Goal: Task Accomplishment & Management: Use online tool/utility

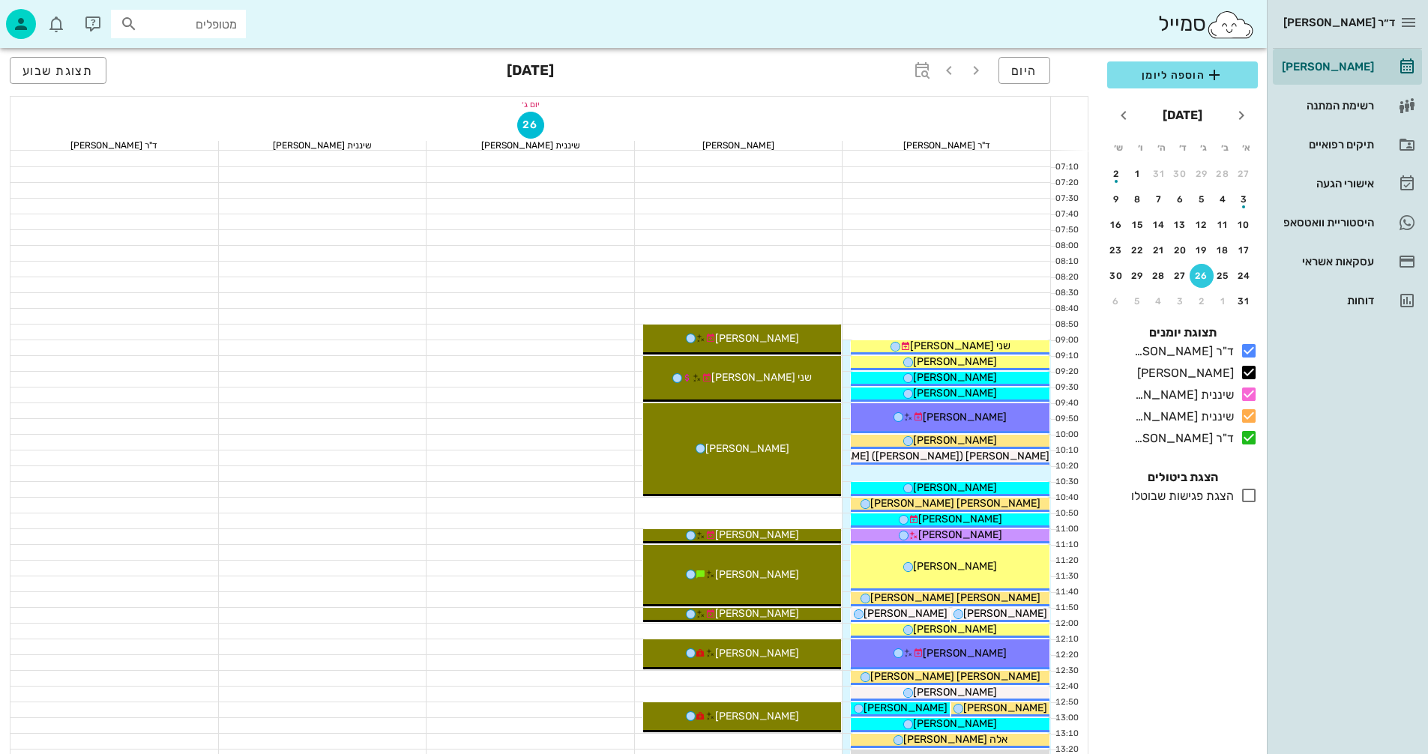
scroll to position [720, 0]
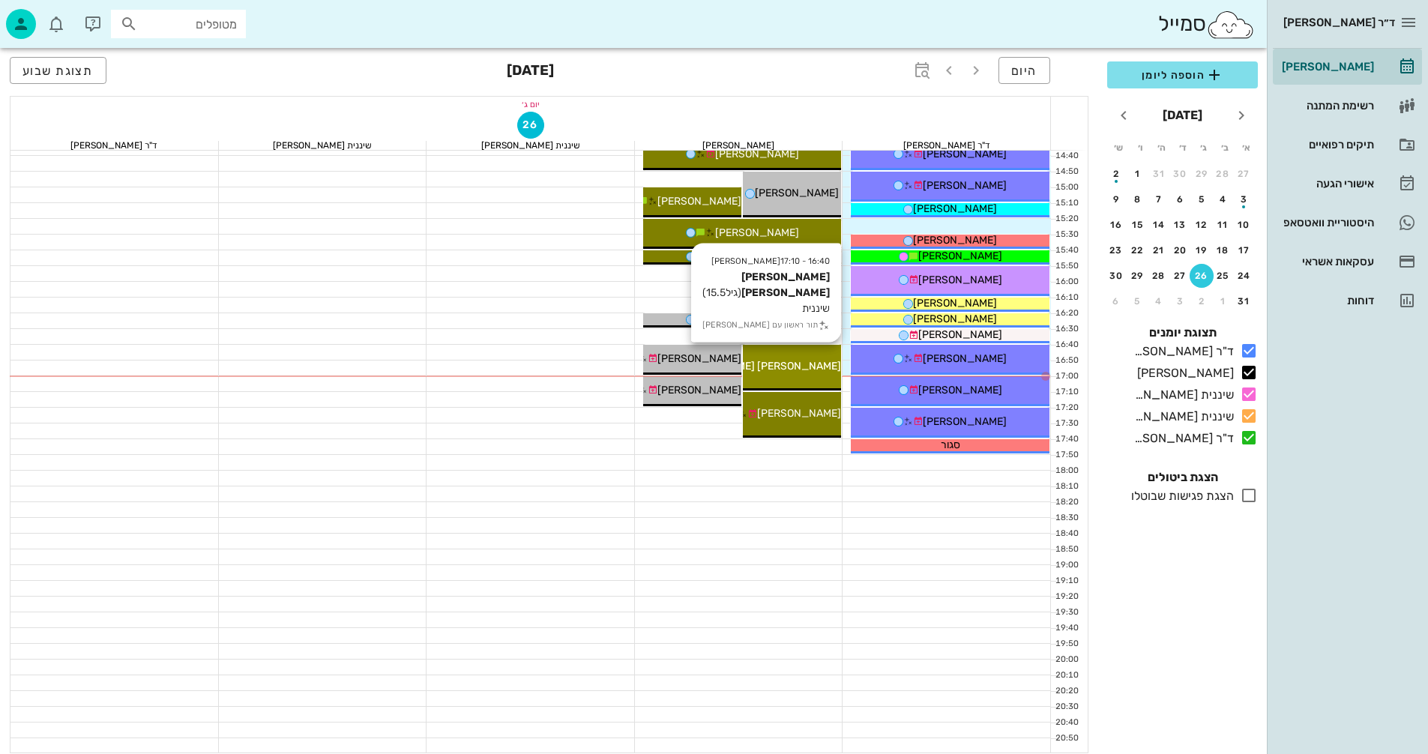
click at [814, 359] on div "[PERSON_NAME] [PERSON_NAME]" at bounding box center [792, 366] width 98 height 16
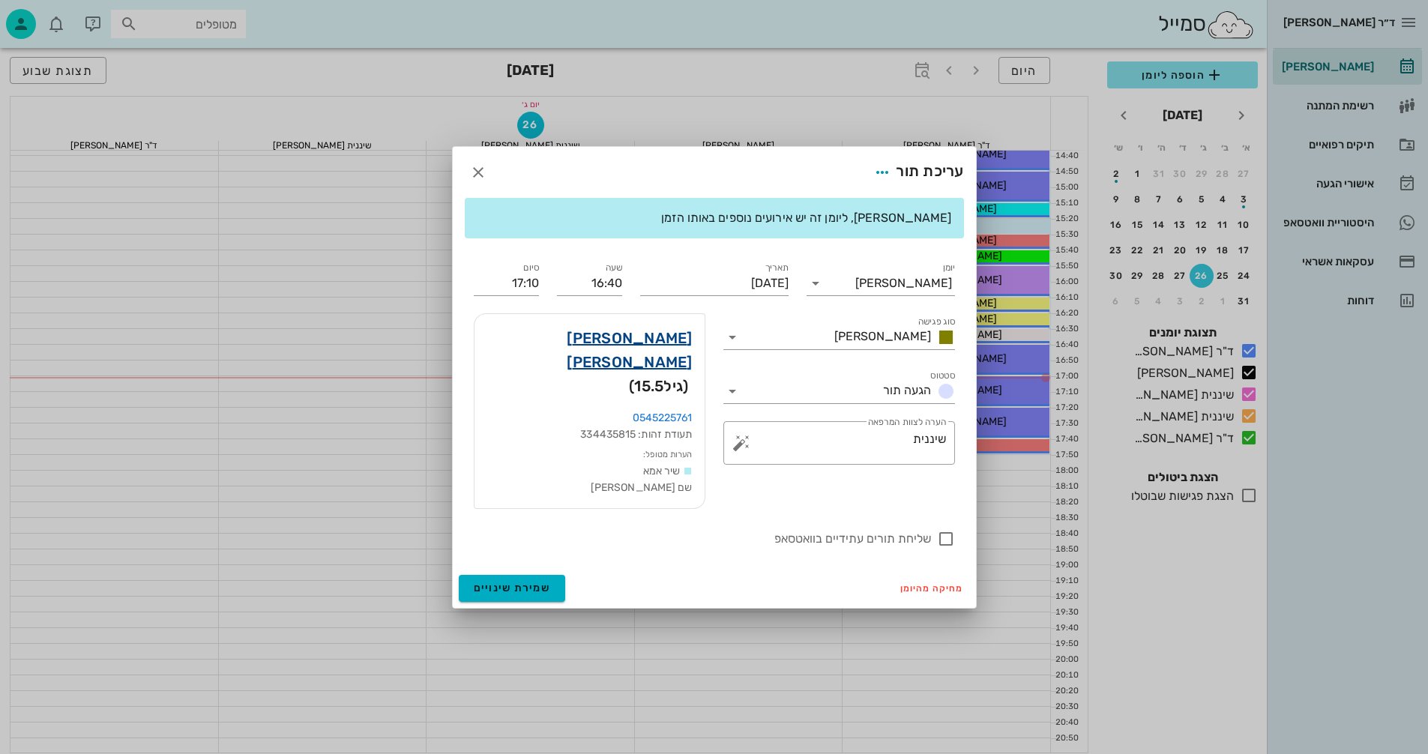
click at [649, 358] on link "[PERSON_NAME] [PERSON_NAME]" at bounding box center [590, 350] width 206 height 48
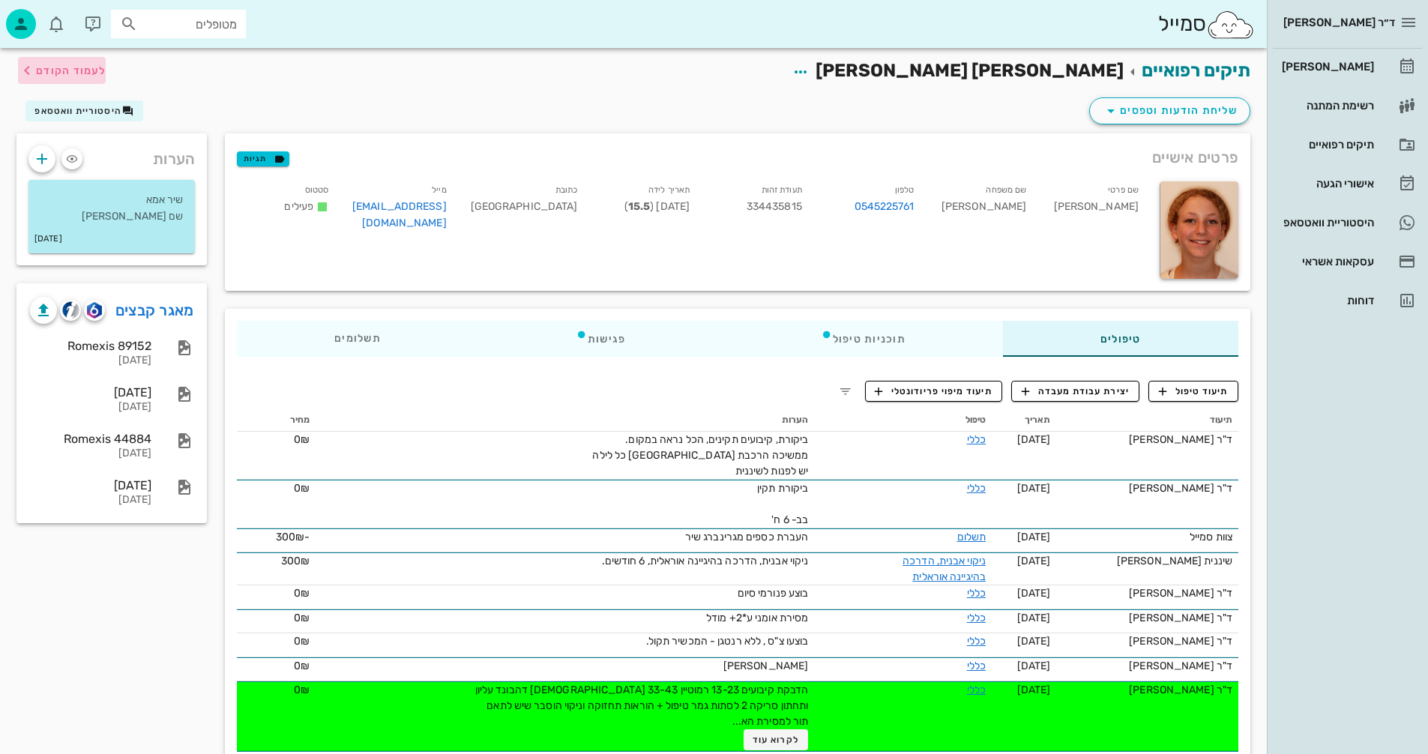
click at [67, 67] on span "לעמוד הקודם" at bounding box center [71, 70] width 70 height 13
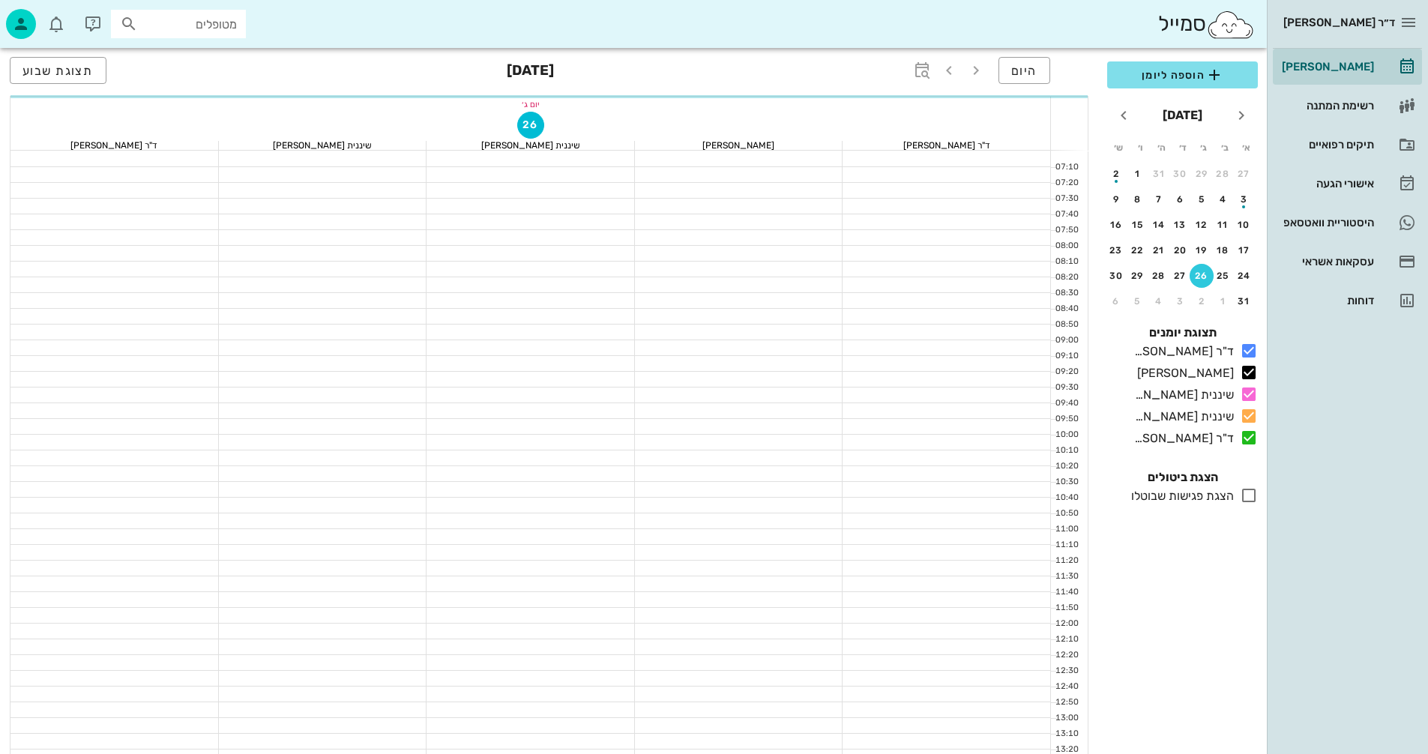
scroll to position [720, 0]
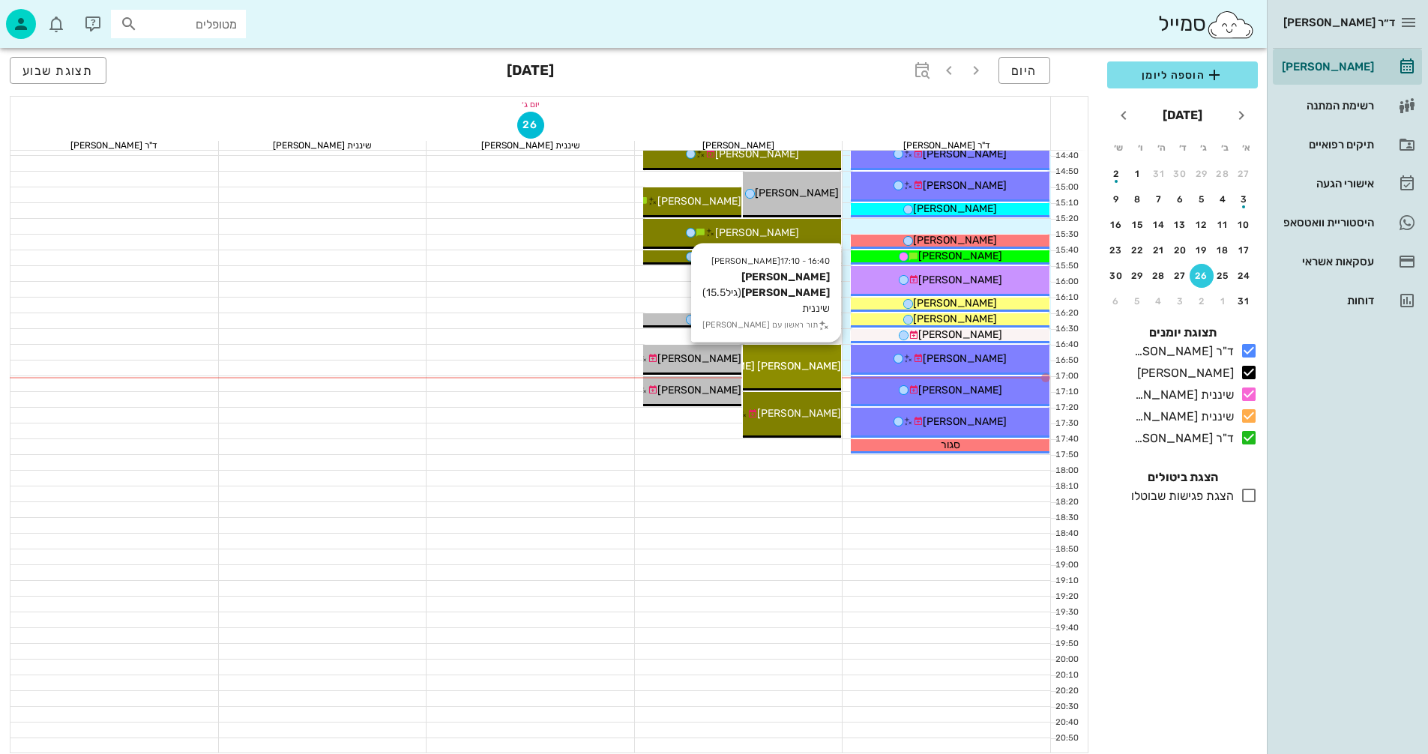
click at [786, 370] on span "[PERSON_NAME] [PERSON_NAME]" at bounding box center [756, 366] width 170 height 13
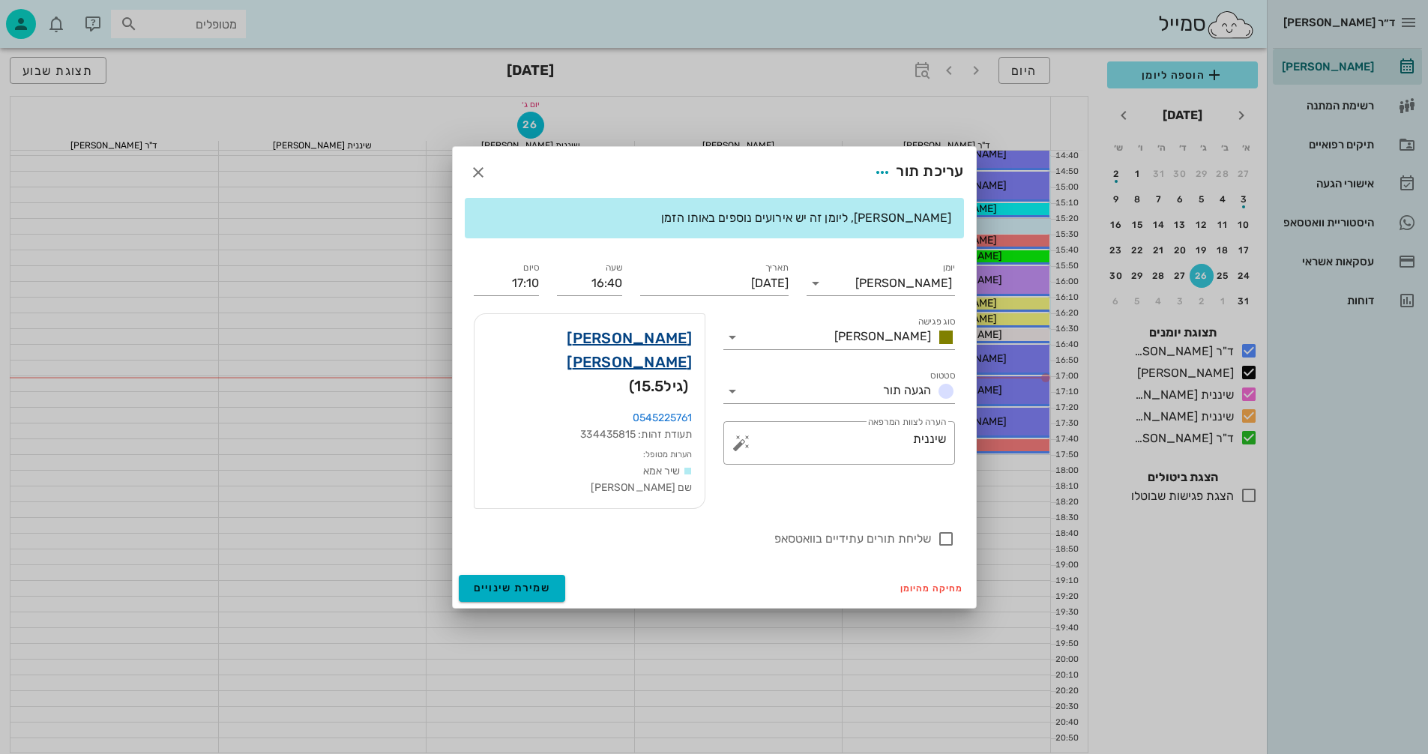
click at [631, 362] on link "[PERSON_NAME] [PERSON_NAME]" at bounding box center [590, 350] width 206 height 48
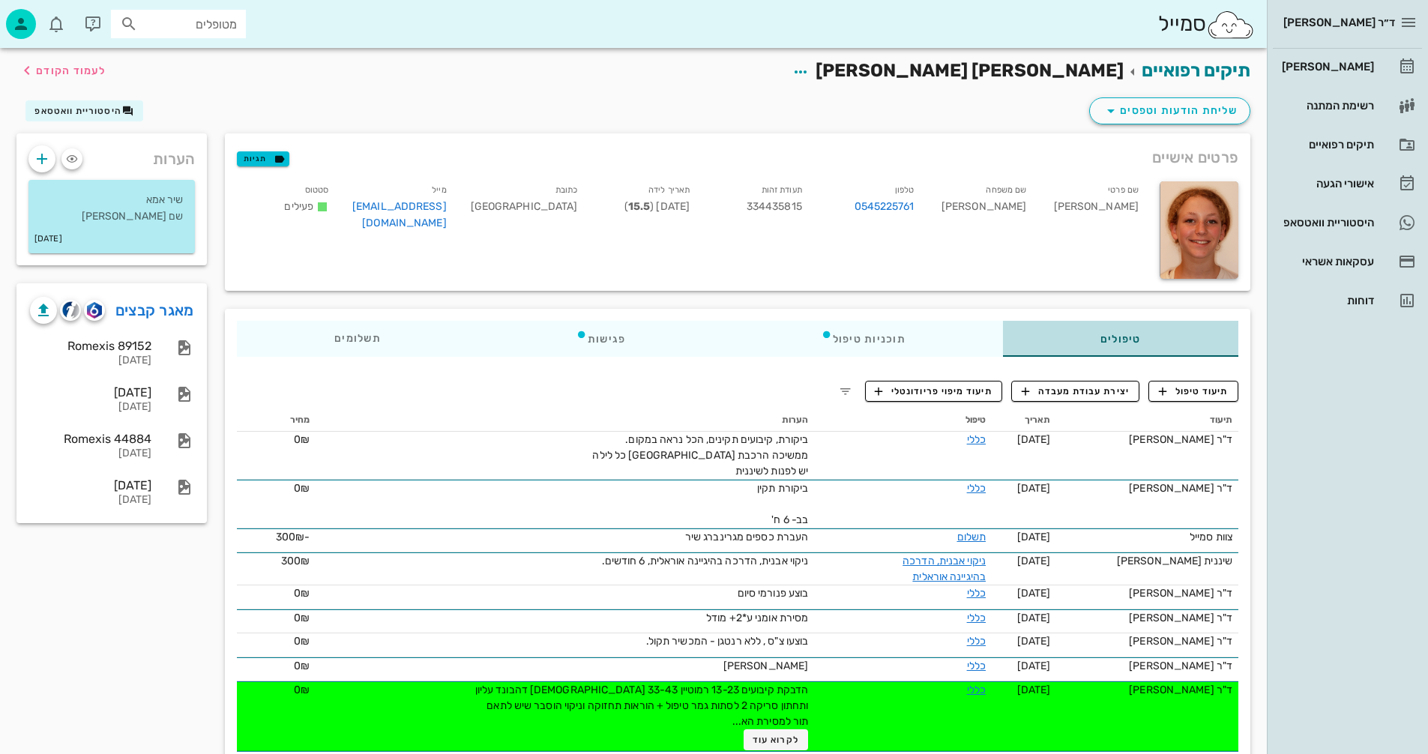
click at [1197, 334] on div "טיפולים" at bounding box center [1120, 339] width 235 height 36
click at [1195, 397] on span "תיעוד טיפול" at bounding box center [1194, 391] width 70 height 13
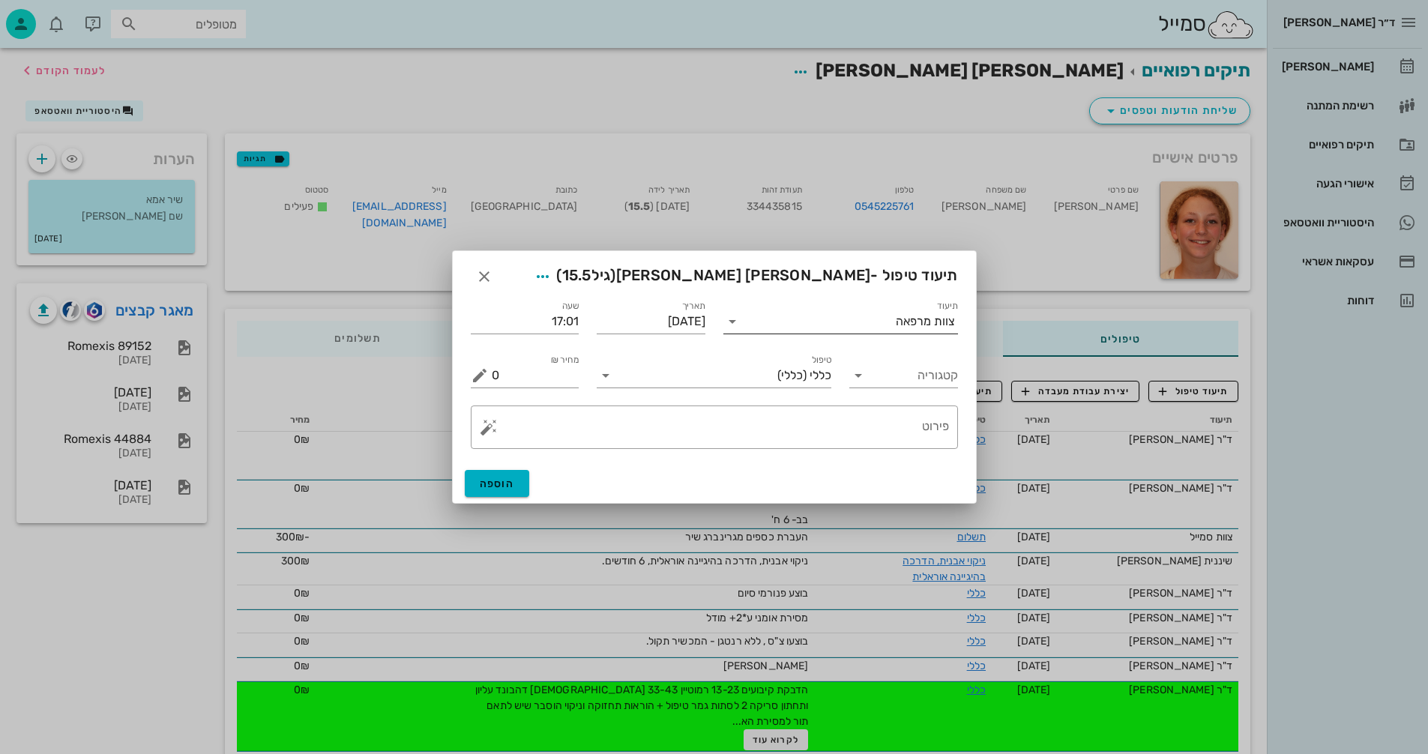
click at [873, 320] on input "תיעוד" at bounding box center [819, 322] width 151 height 24
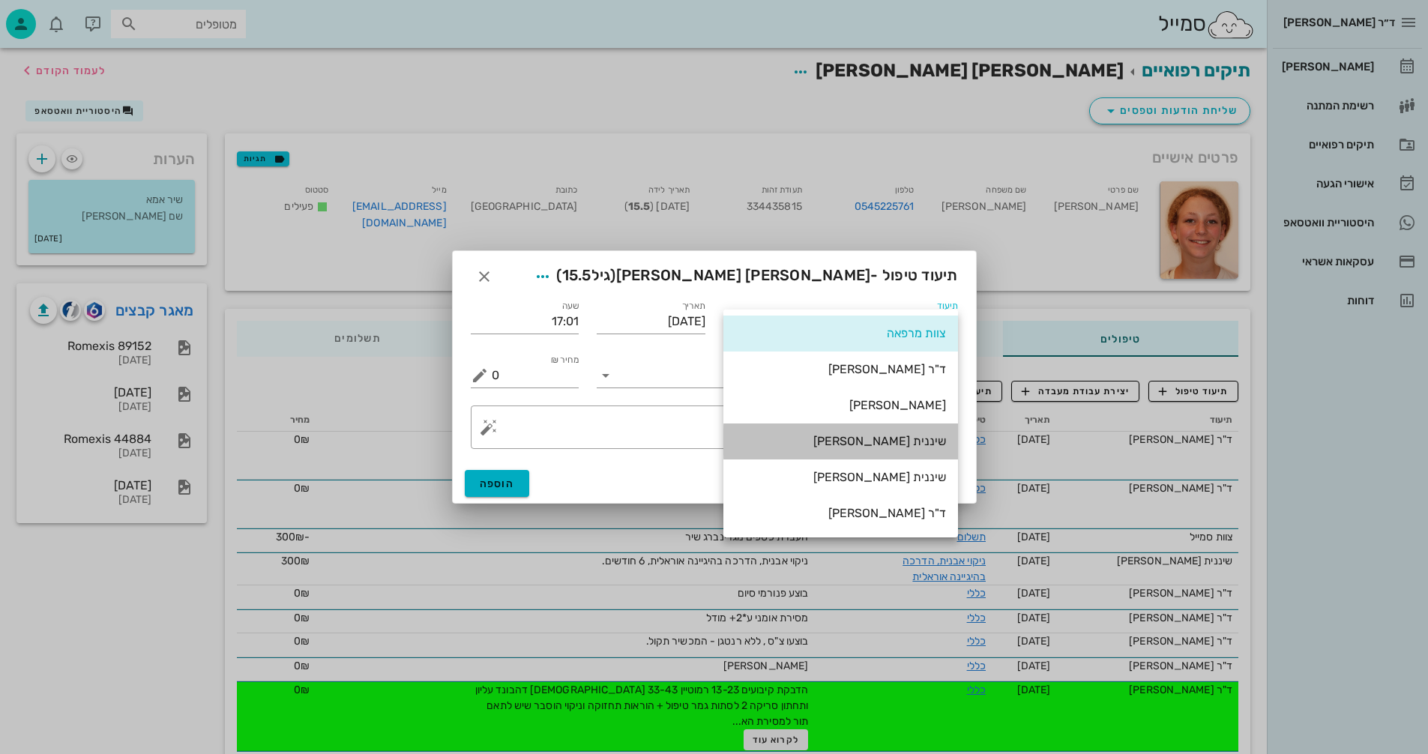
click at [895, 442] on div "שיננית [PERSON_NAME]" at bounding box center [840, 441] width 211 height 14
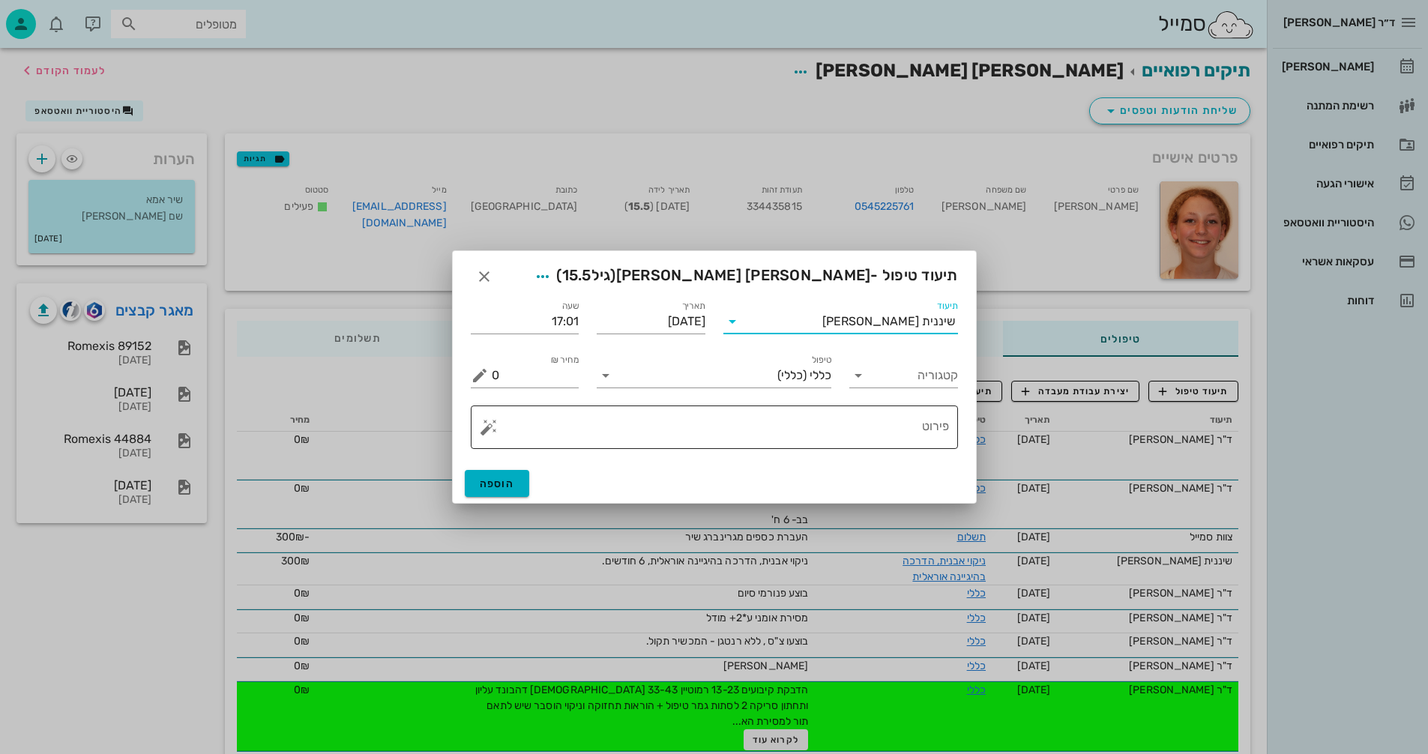
click at [487, 428] on button "button" at bounding box center [489, 427] width 18 height 18
click at [518, 368] on div "[MEDICAL_DATA]" at bounding box center [541, 367] width 122 height 30
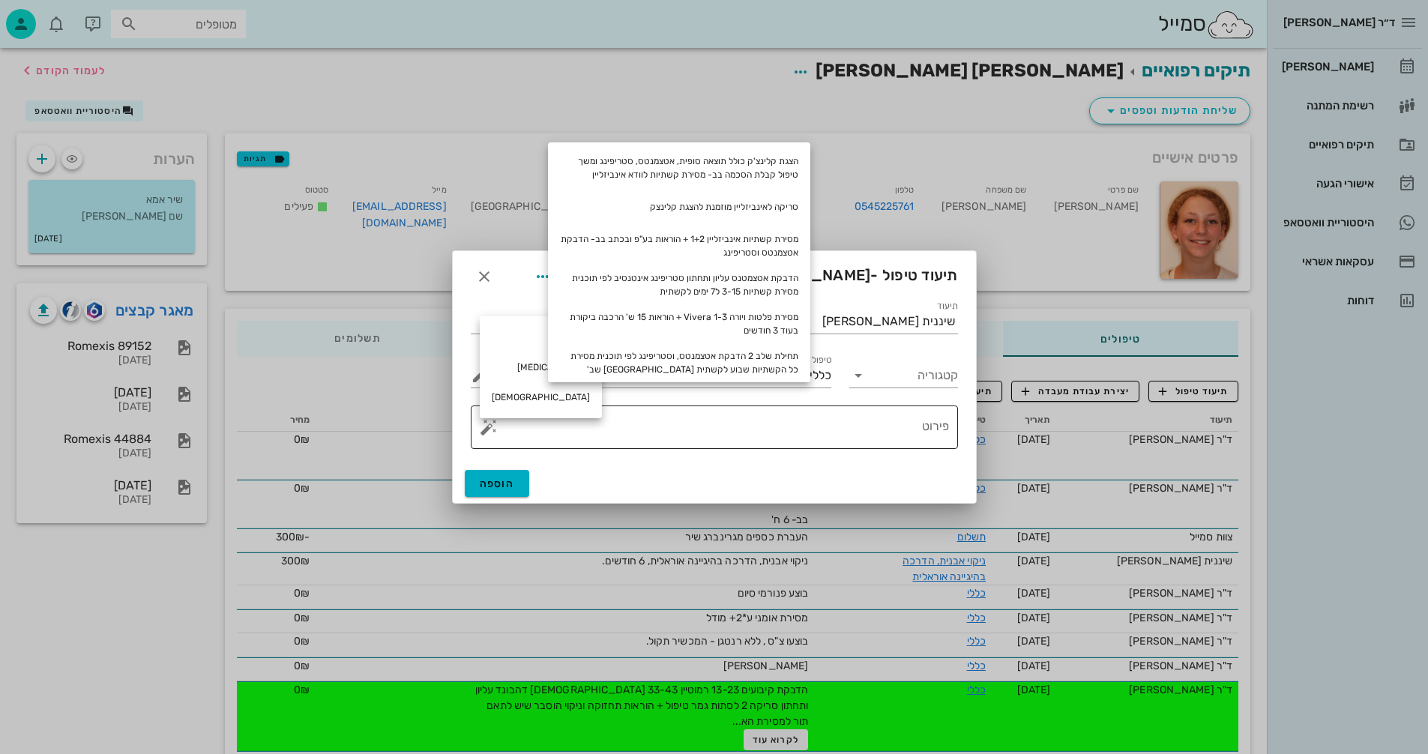
click at [709, 425] on textarea "פירוט" at bounding box center [720, 431] width 457 height 36
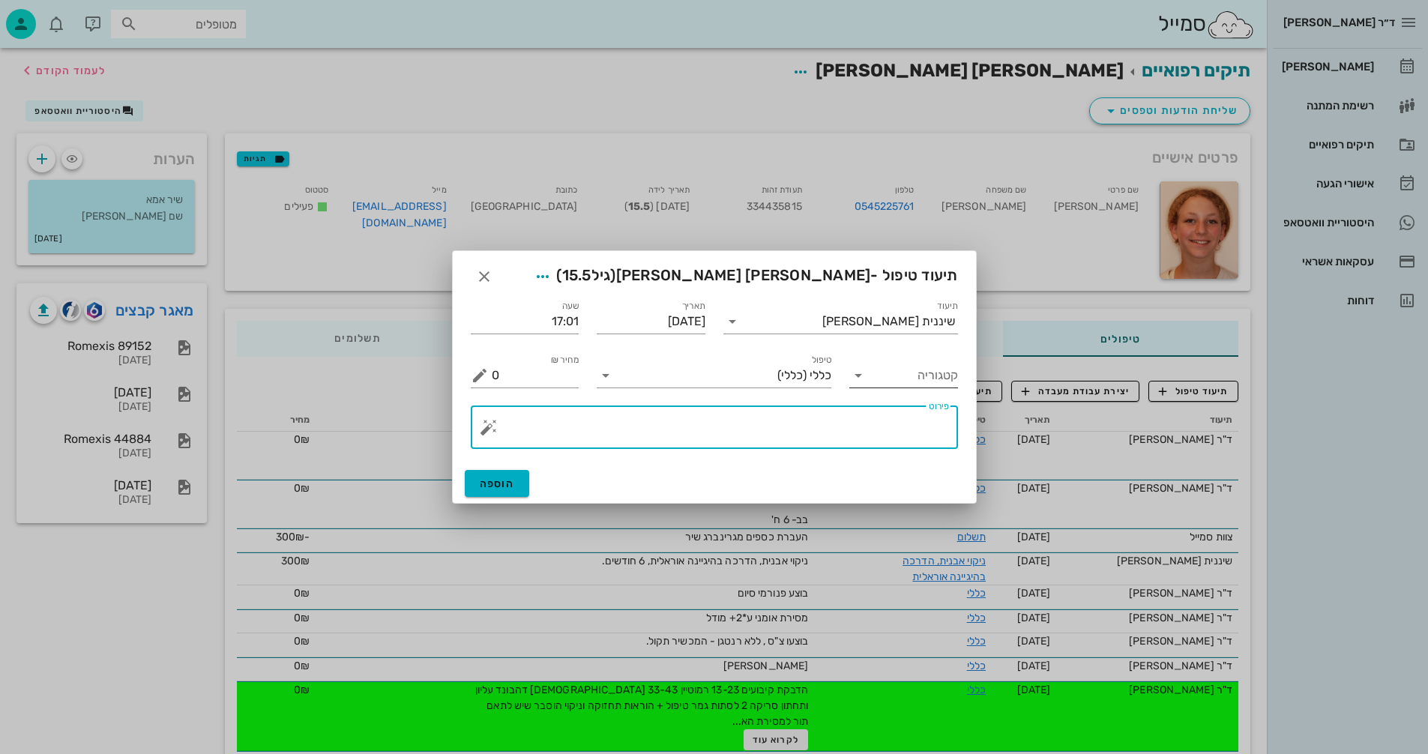
click at [860, 375] on icon at bounding box center [858, 376] width 18 height 18
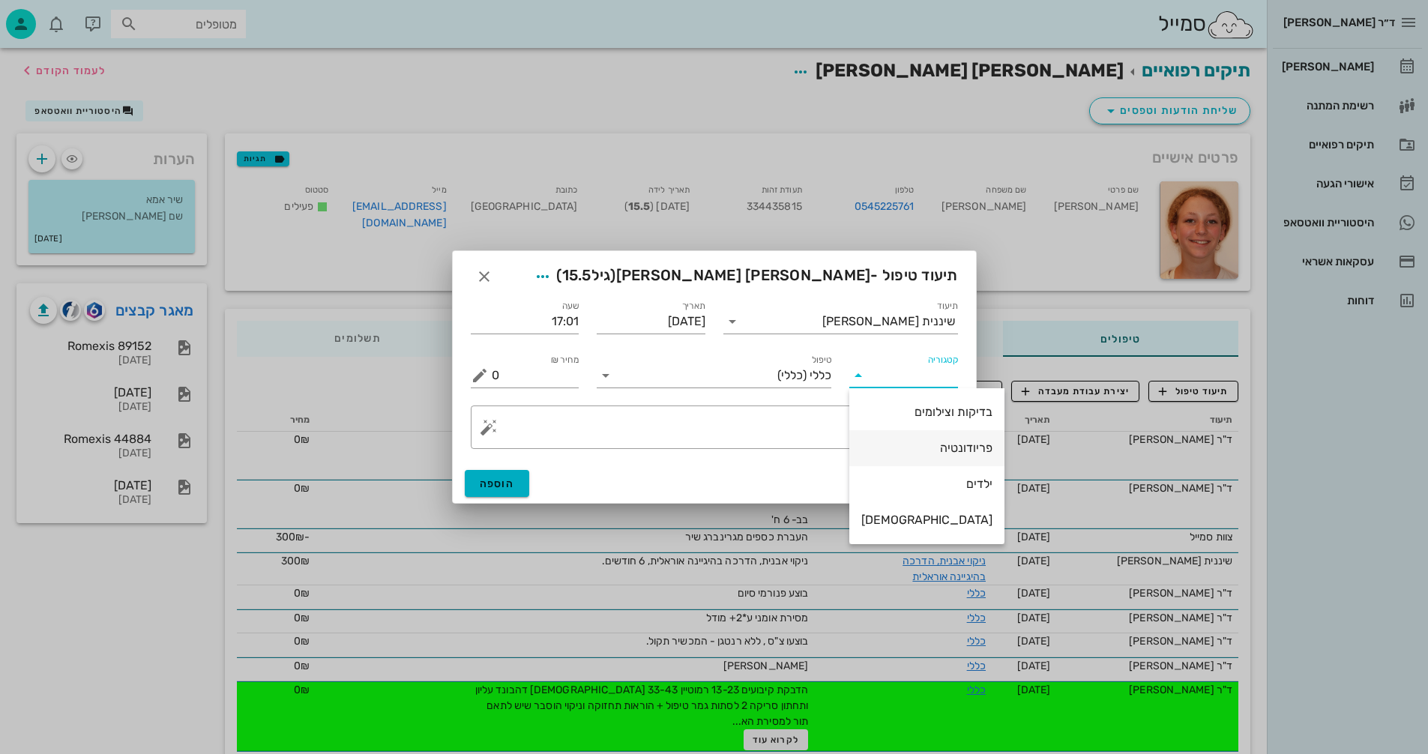
click at [937, 446] on div "פריודונטיה" at bounding box center [926, 448] width 131 height 14
type input "פריודונטיה"
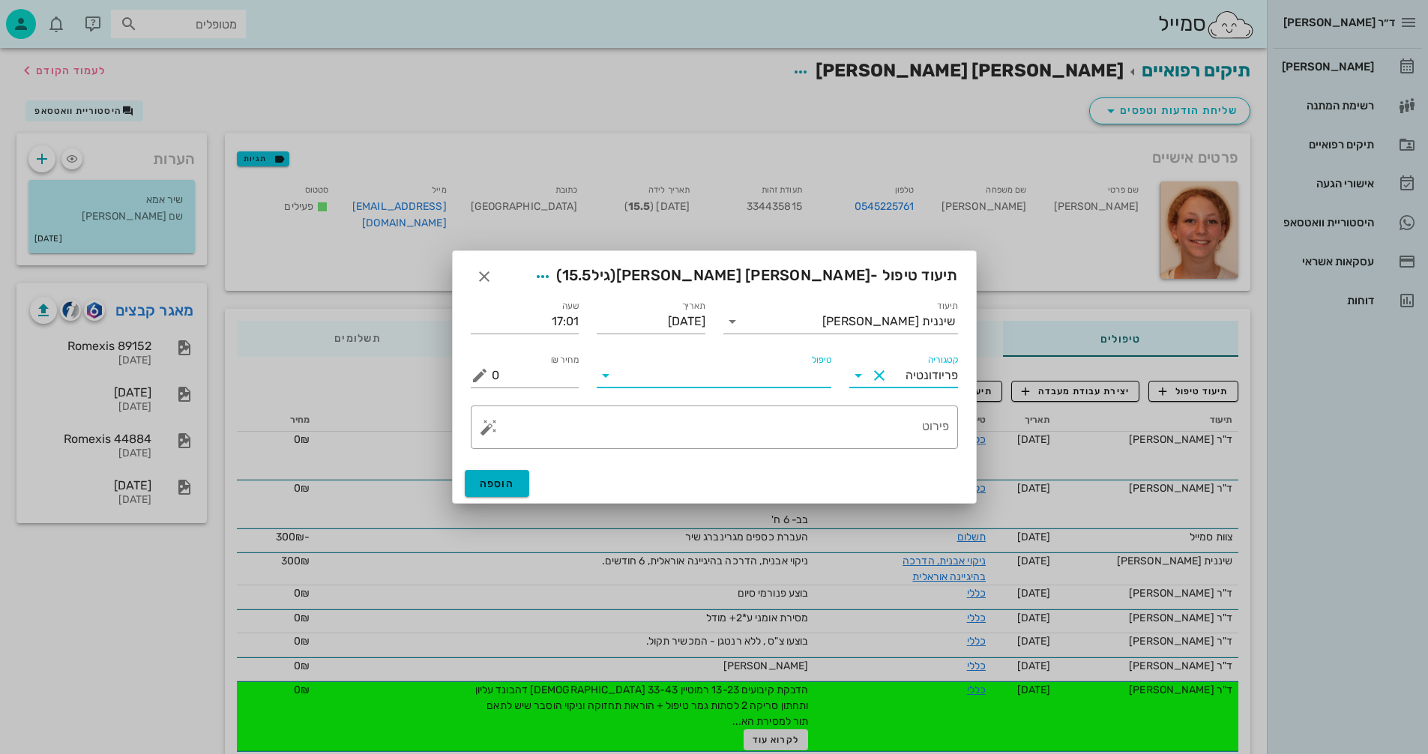
click at [751, 379] on input "טיפול" at bounding box center [725, 376] width 214 height 24
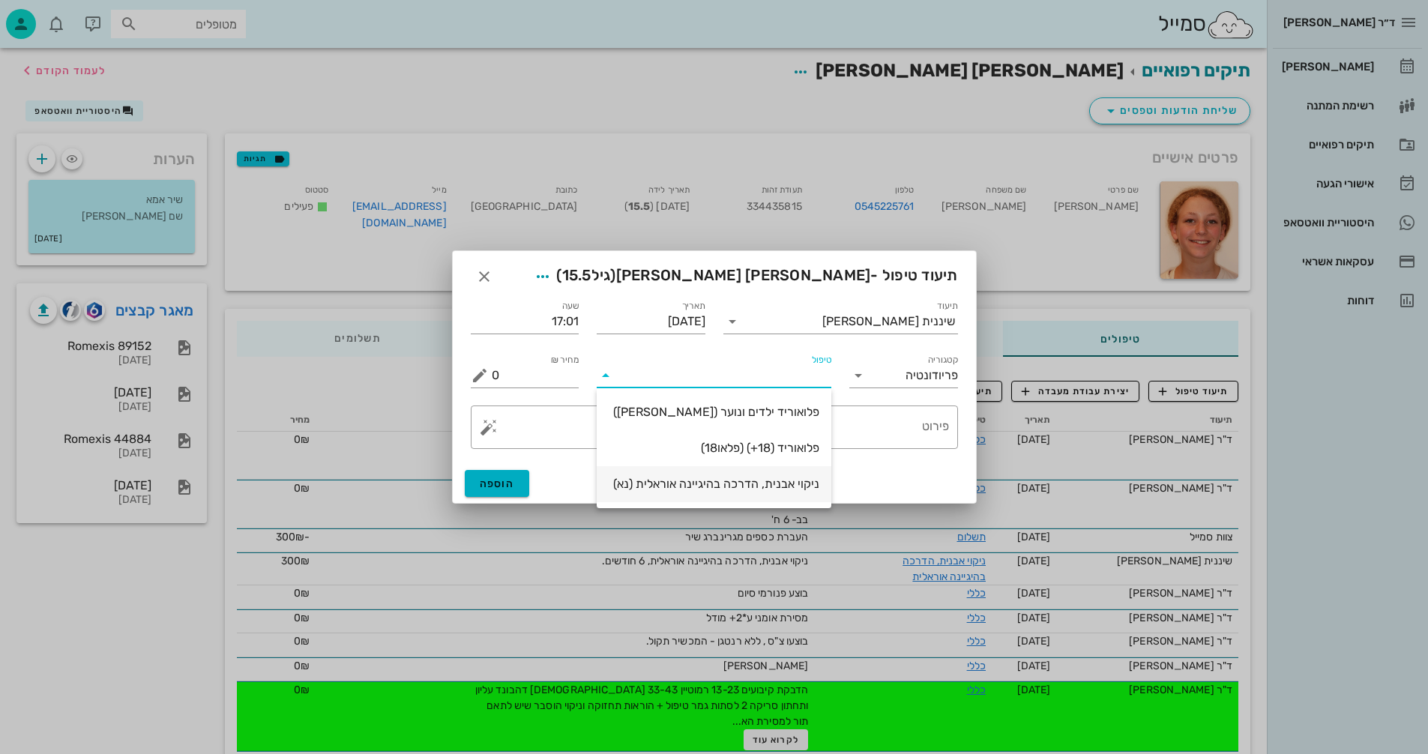
click at [775, 486] on div "ניקוי אבנית, הדרכה בהיגיינה אוראלית (נא)" at bounding box center [714, 484] width 211 height 14
type input "300"
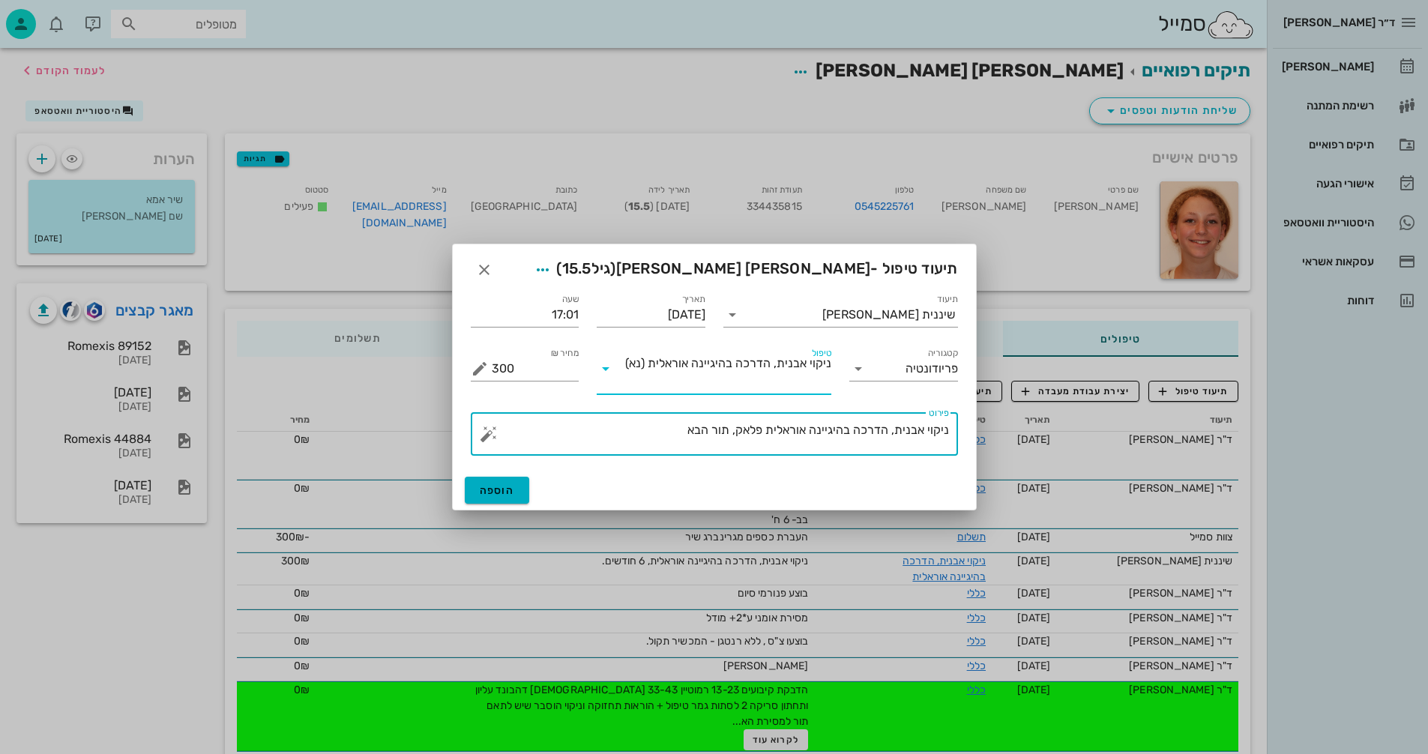
click at [662, 431] on textarea "ניקוי אבנית, הדרכה בהיגיינה אוראלית פלאק, תור הבא" at bounding box center [720, 438] width 457 height 36
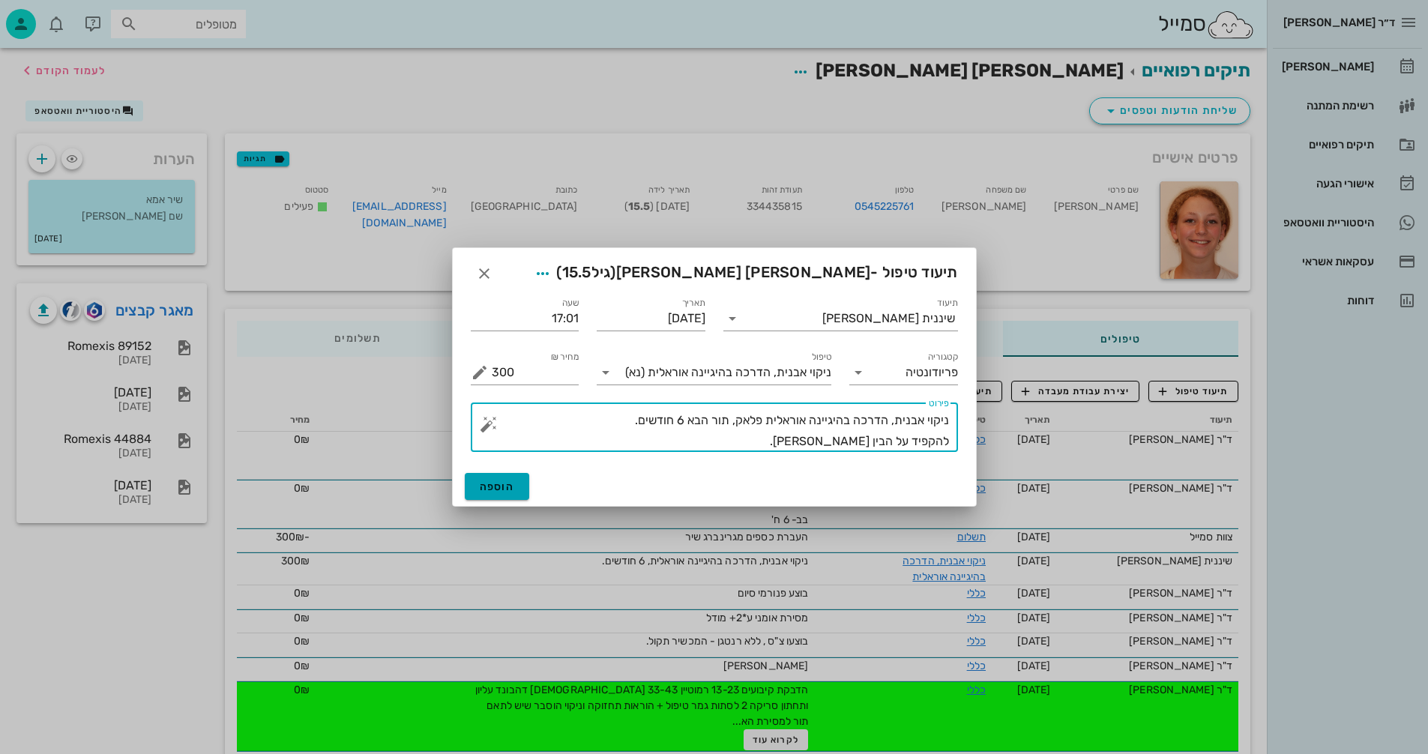
type textarea "ניקוי אבנית, הדרכה בהיגיינה אוראלית פלאק, תור הבא 6 חודשים. להקפיד על הבין [PER…"
click at [500, 476] on button "הוספה" at bounding box center [497, 486] width 65 height 27
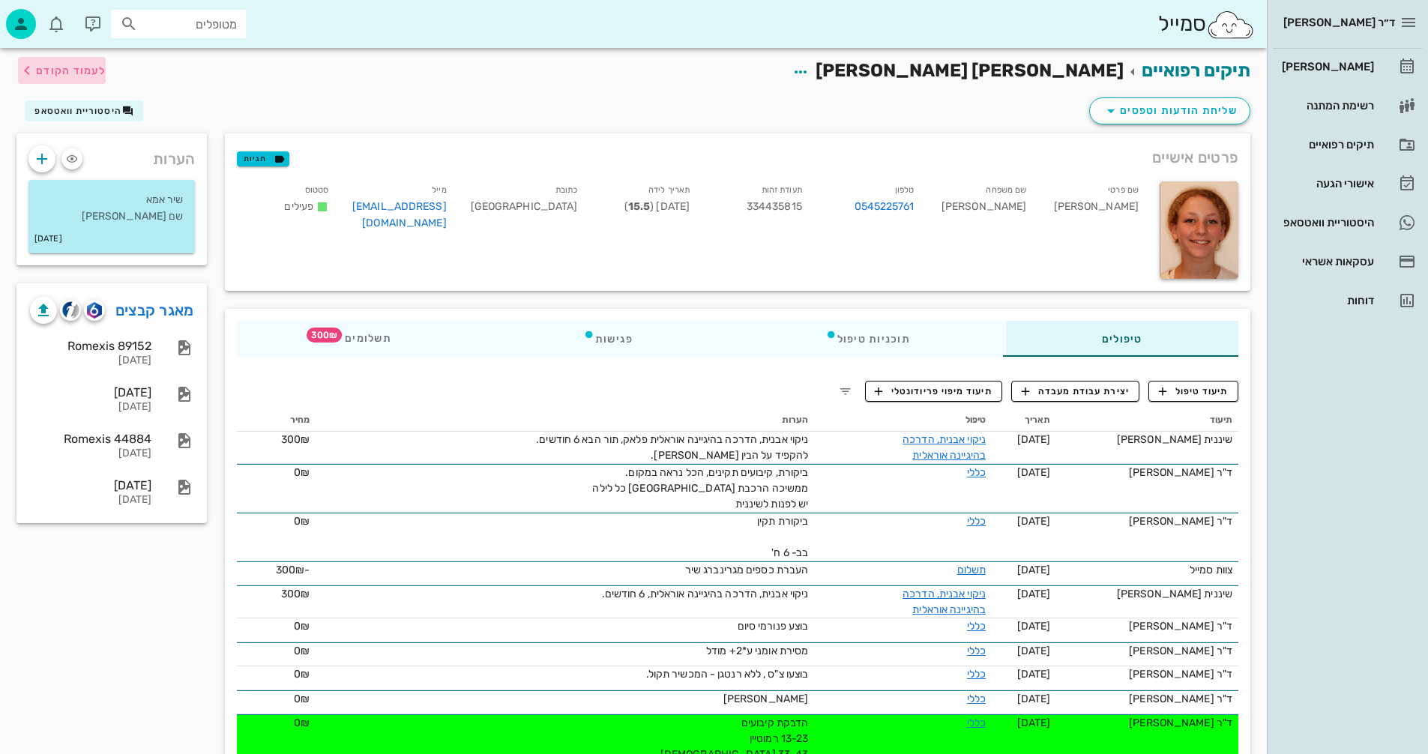
click at [91, 72] on span "לעמוד הקודם" at bounding box center [71, 70] width 70 height 13
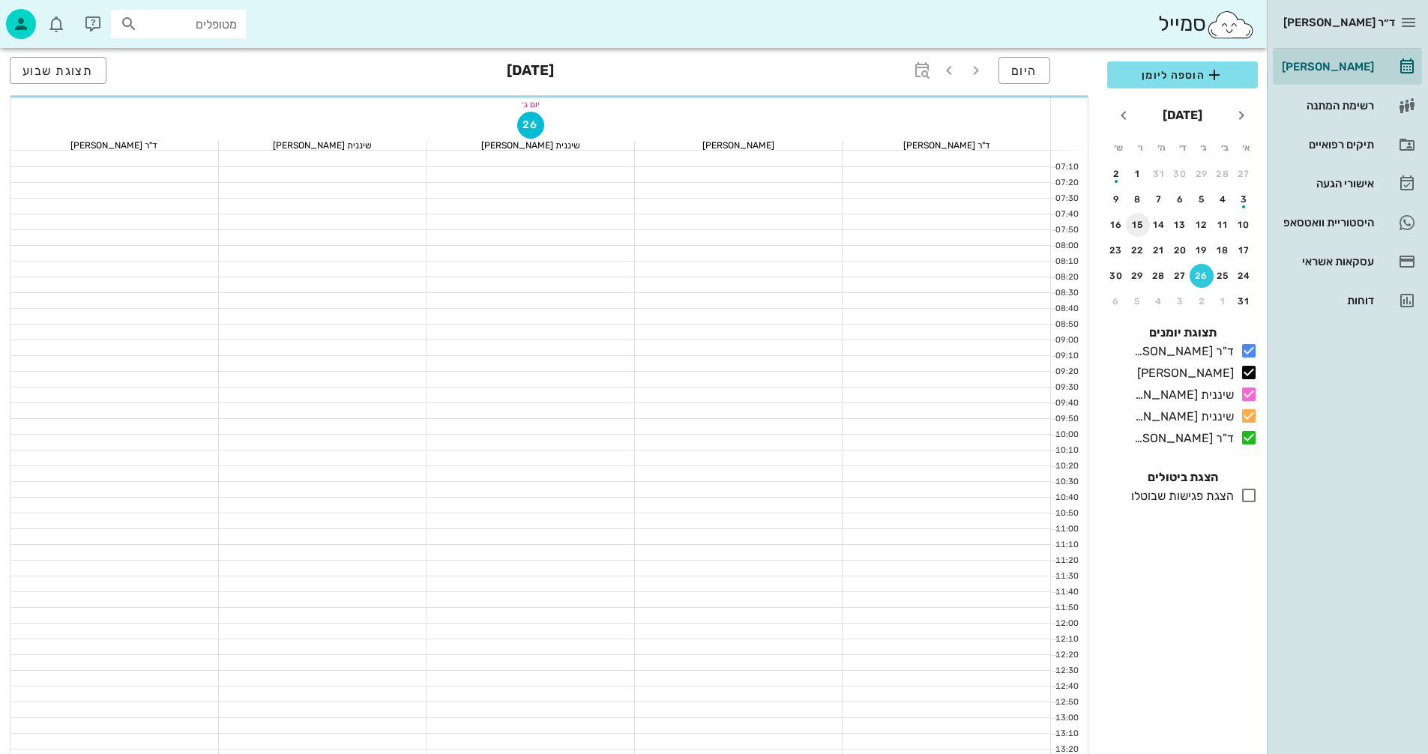
scroll to position [720, 0]
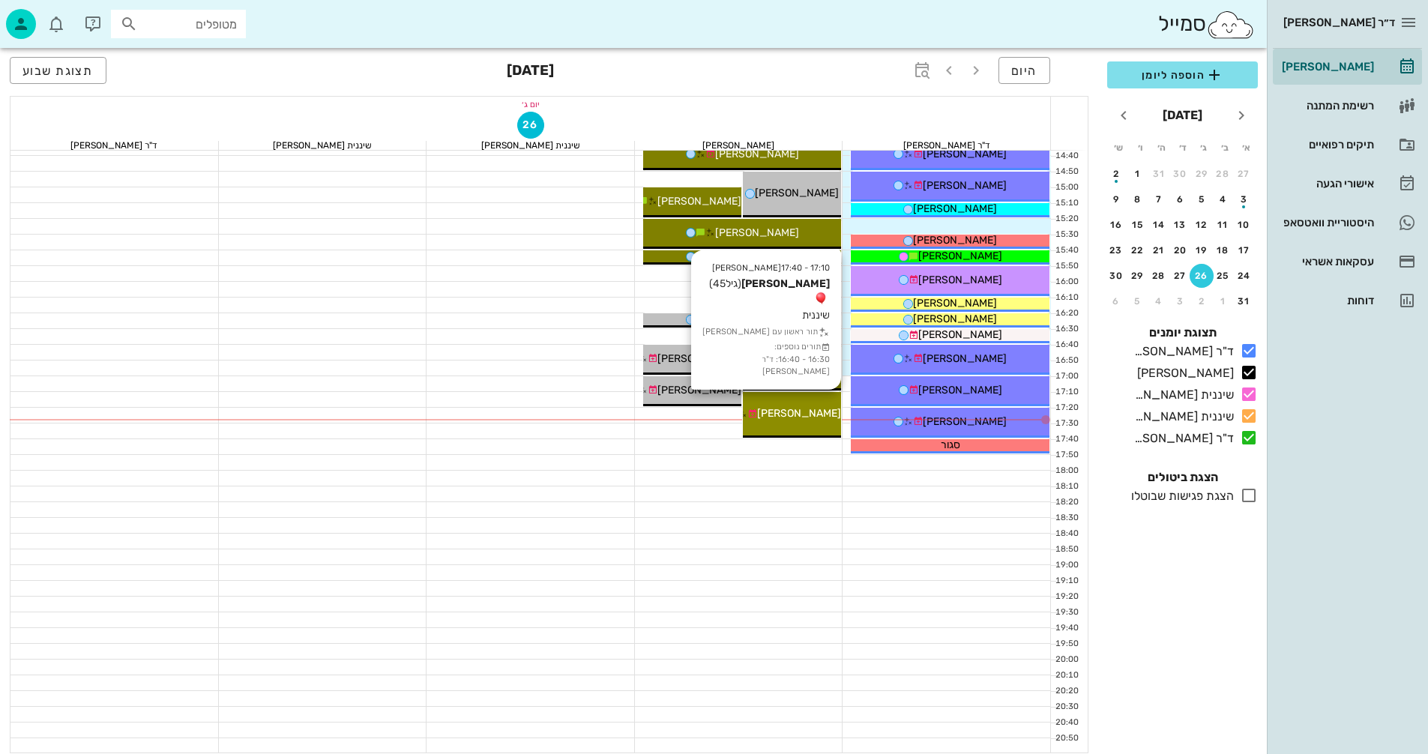
click at [809, 415] on span "[PERSON_NAME]" at bounding box center [799, 413] width 84 height 13
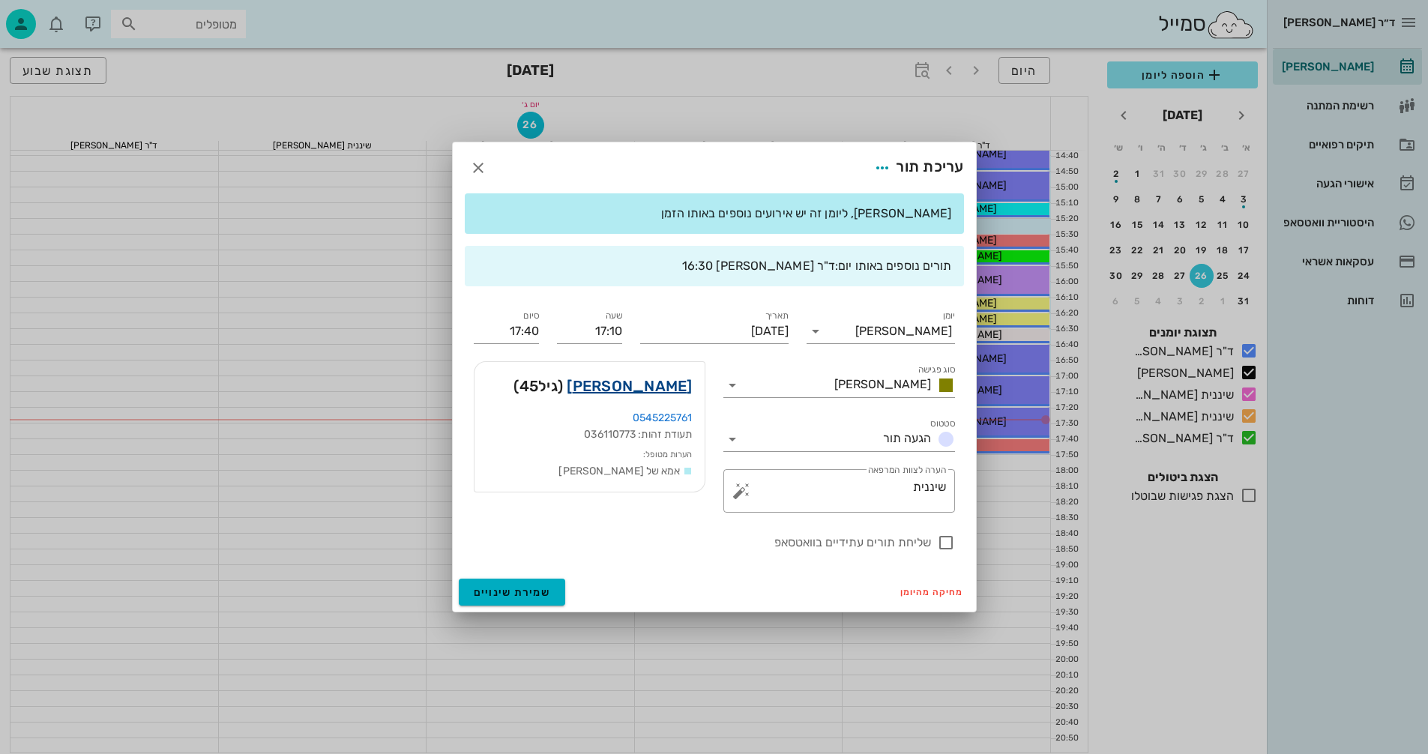
click at [670, 386] on link "[PERSON_NAME]" at bounding box center [629, 386] width 125 height 24
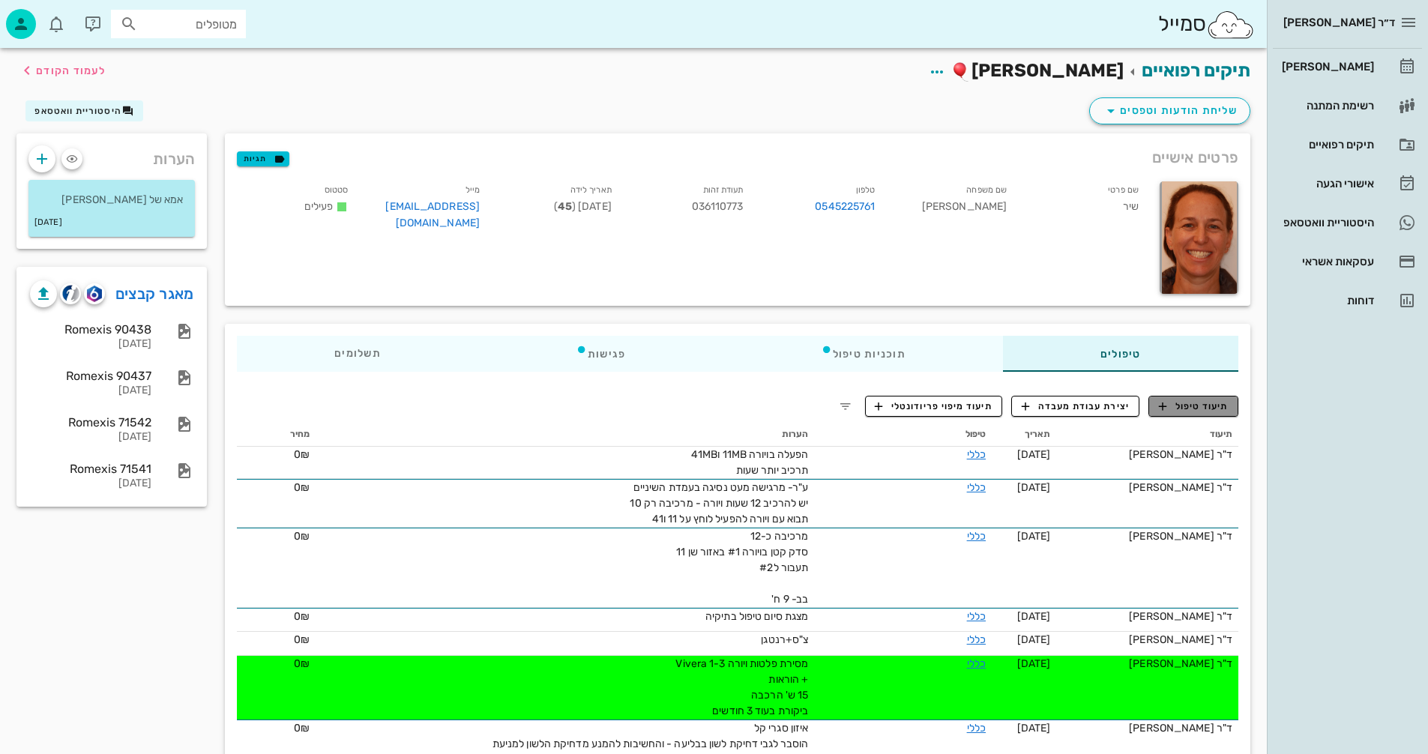
click at [1195, 409] on span "תיעוד טיפול" at bounding box center [1194, 406] width 70 height 13
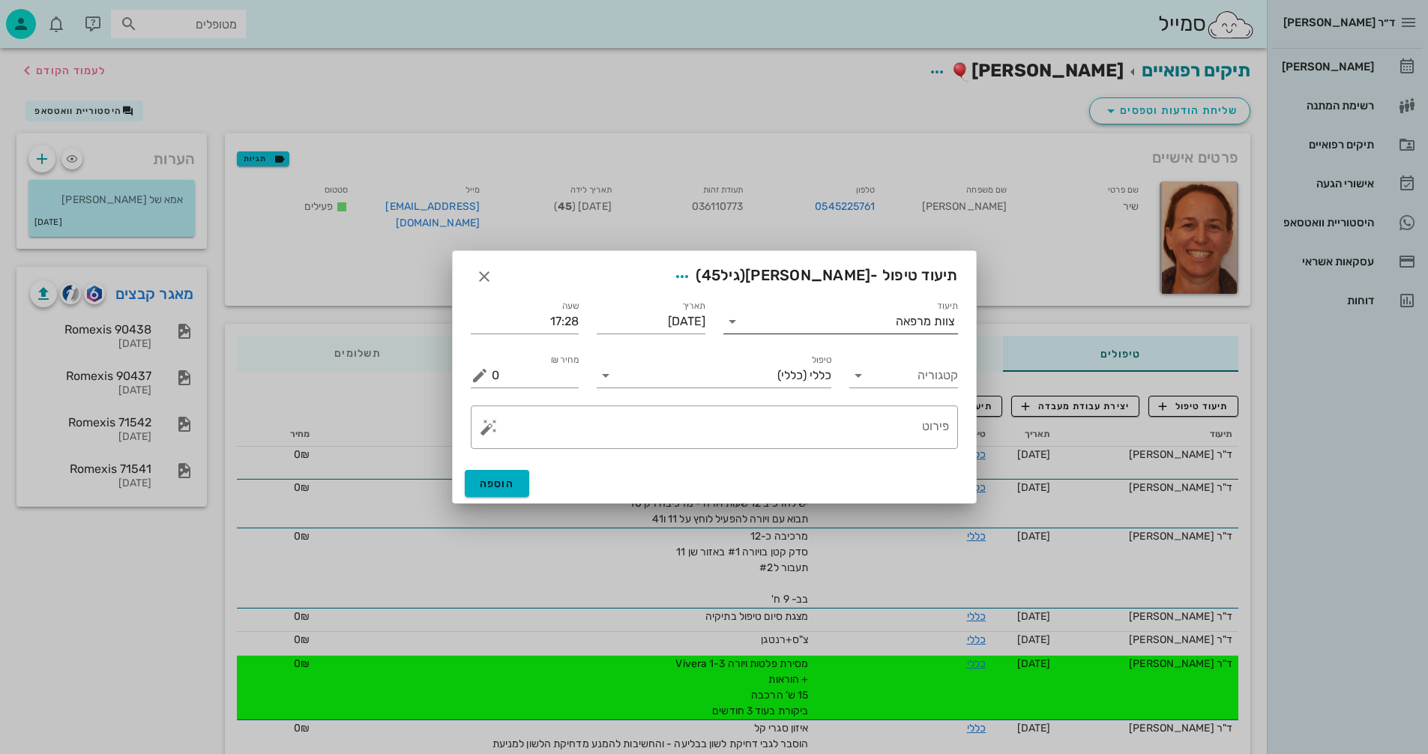
click at [878, 325] on input "תיעוד" at bounding box center [819, 322] width 151 height 24
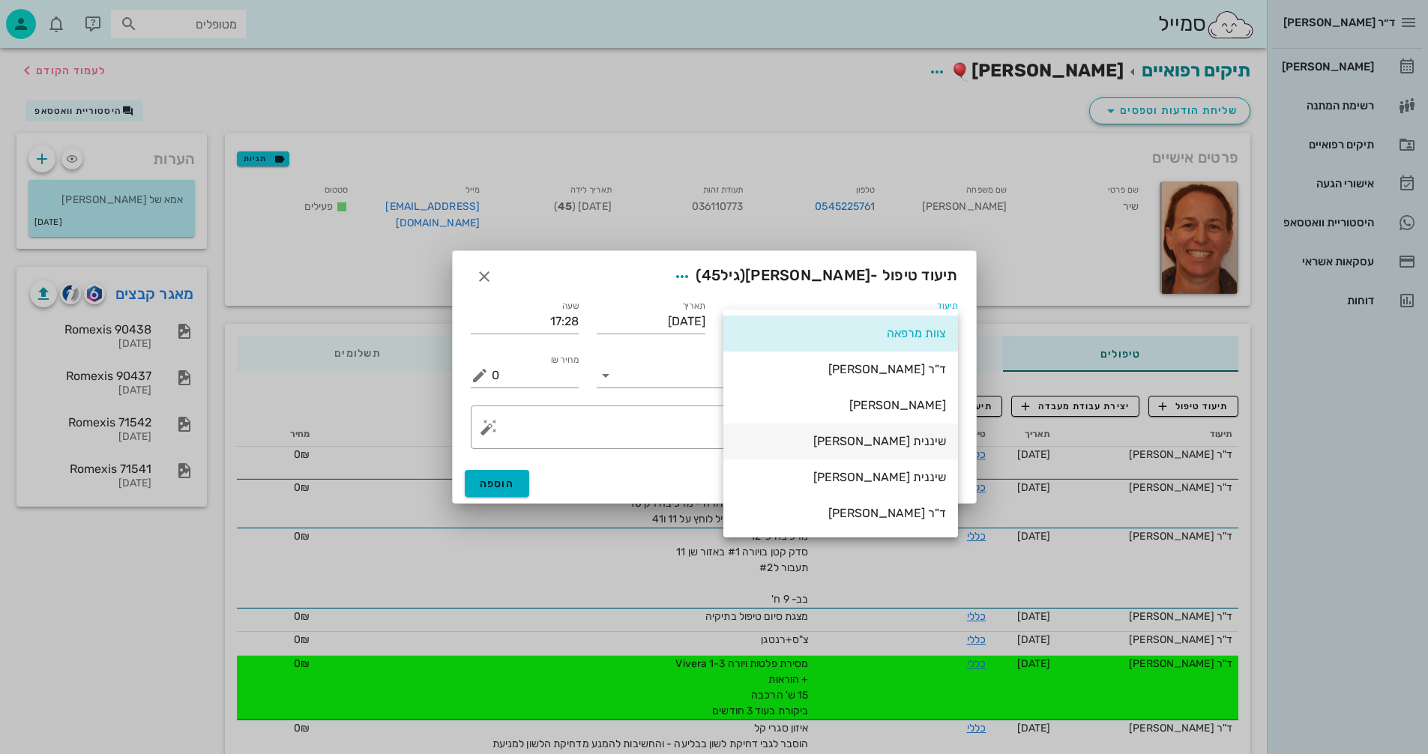
click at [903, 442] on div "שיננית [PERSON_NAME]" at bounding box center [840, 441] width 211 height 14
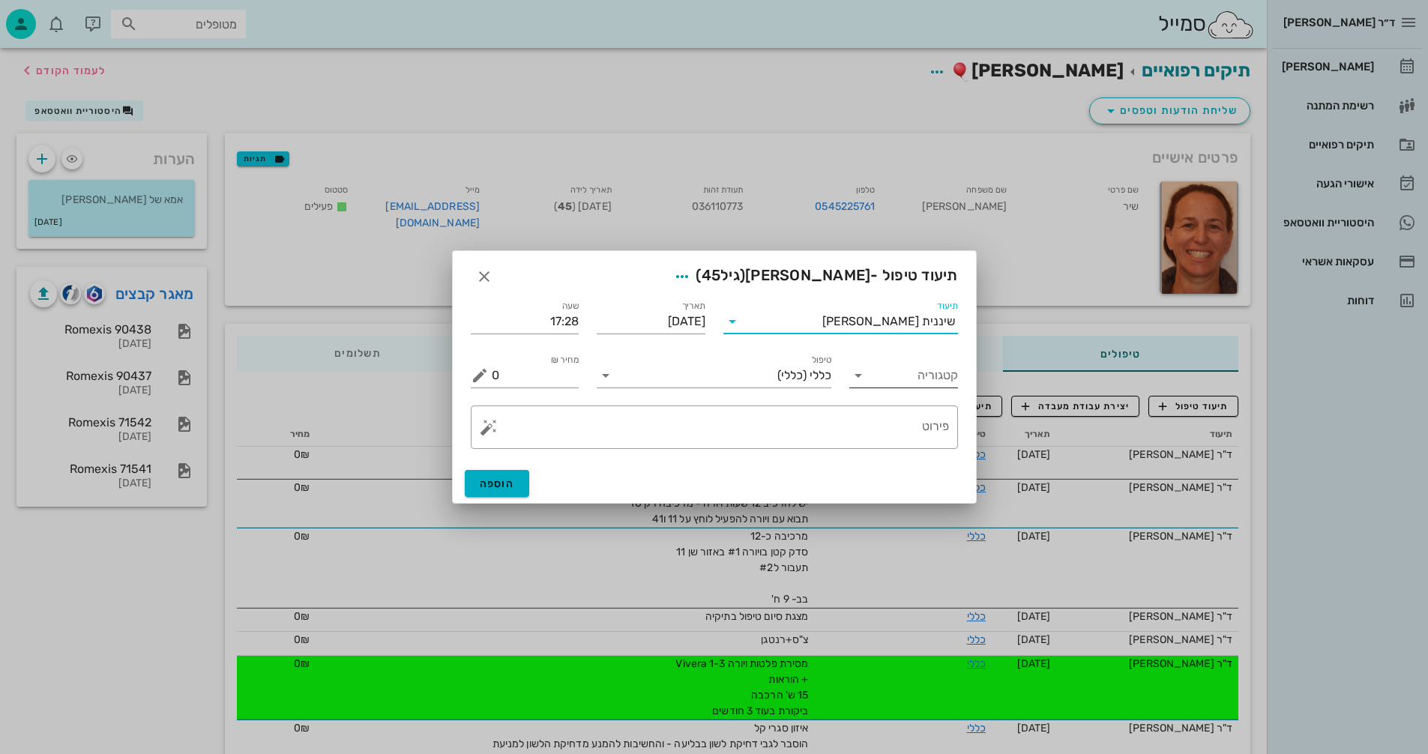
click at [864, 377] on icon at bounding box center [858, 376] width 18 height 18
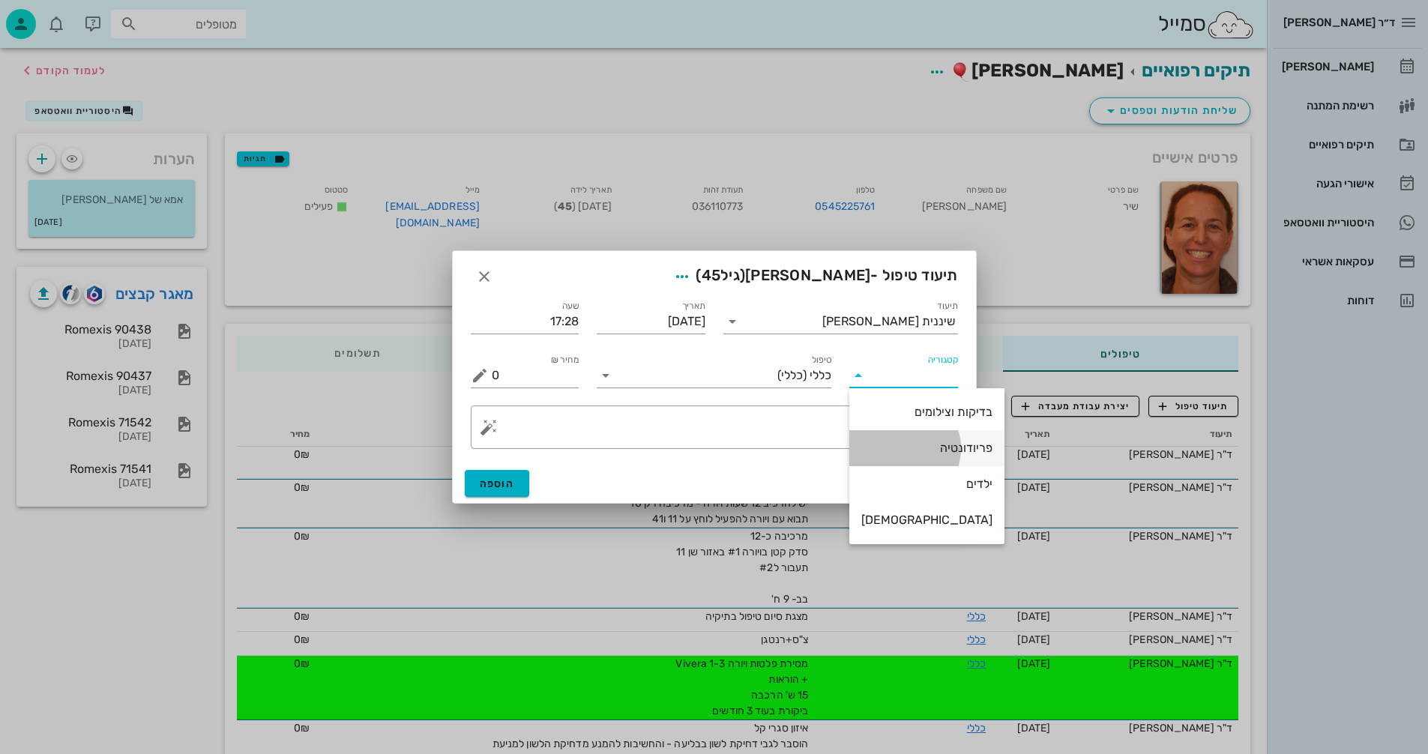
click at [922, 451] on div "פריודונטיה" at bounding box center [926, 448] width 131 height 14
type input "פריודונטיה"
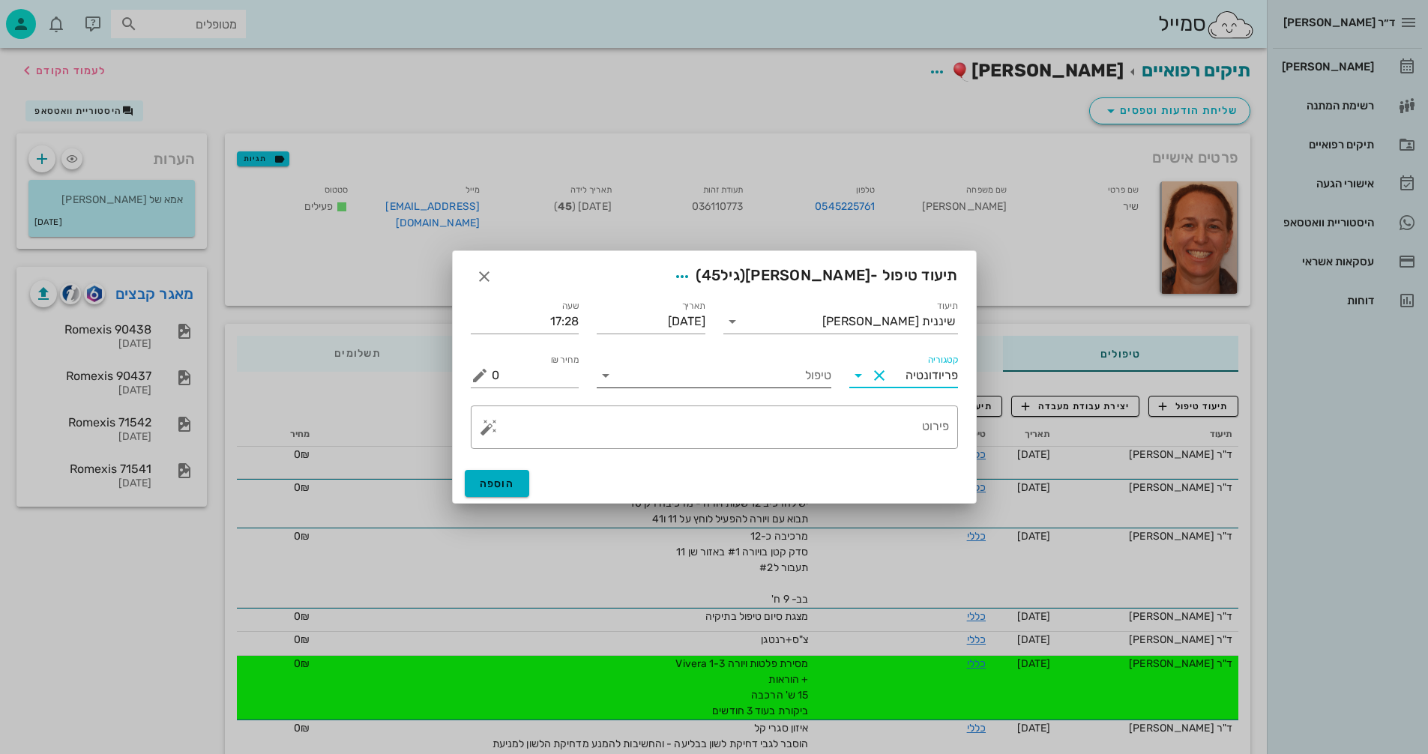
click at [625, 381] on input "טיפול" at bounding box center [725, 376] width 214 height 24
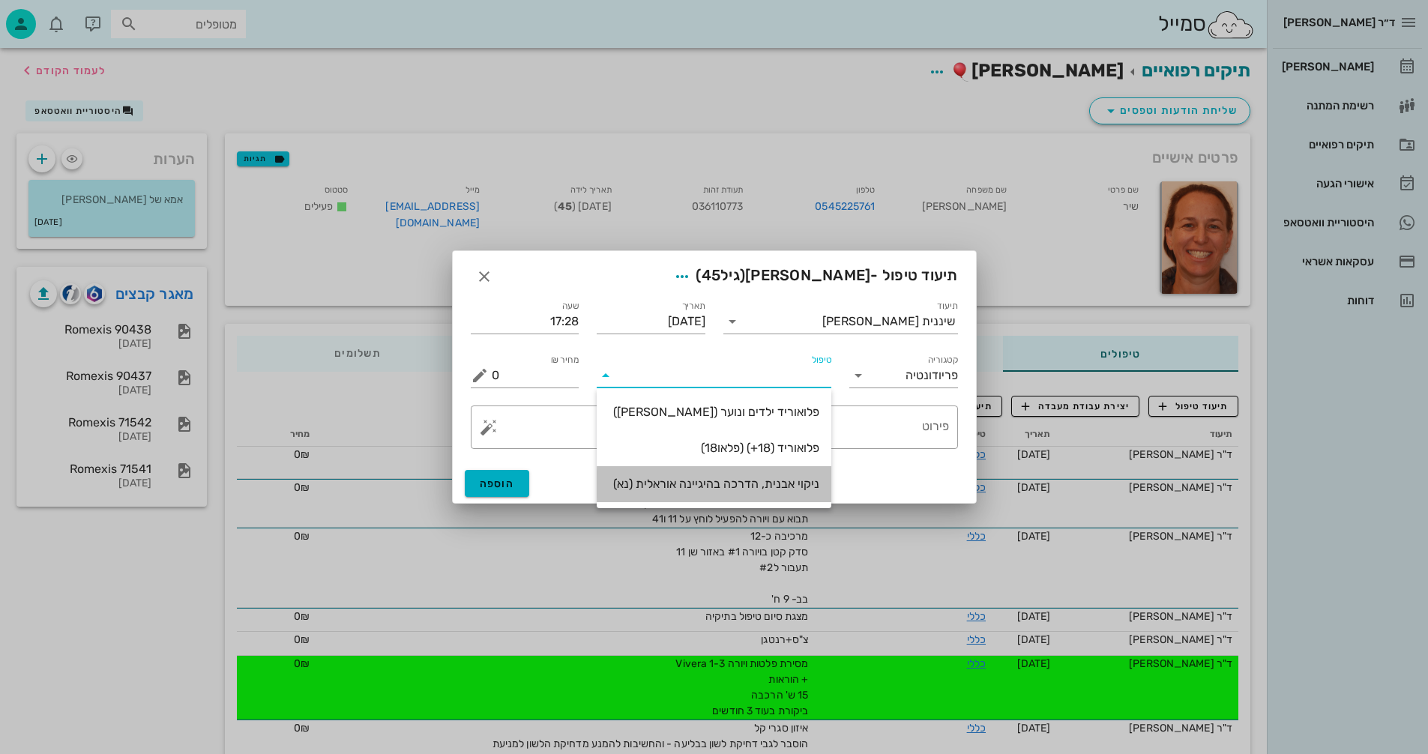
click at [774, 481] on div "ניקוי אבנית, הדרכה בהיגיינה אוראלית (נא)" at bounding box center [714, 484] width 211 height 14
type input "300"
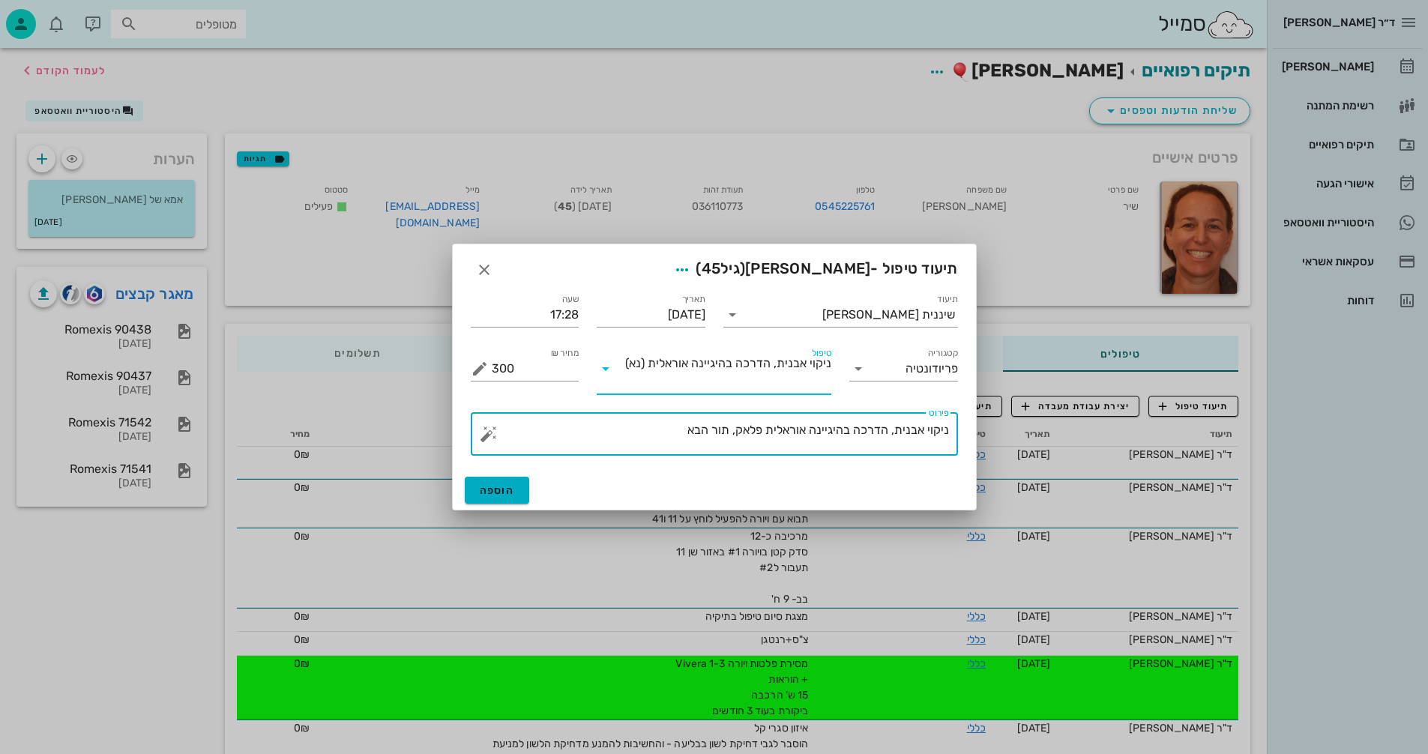
click at [675, 432] on textarea "ניקוי אבנית, הדרכה בהיגיינה אוראלית פלאק, תור הבא" at bounding box center [720, 438] width 457 height 36
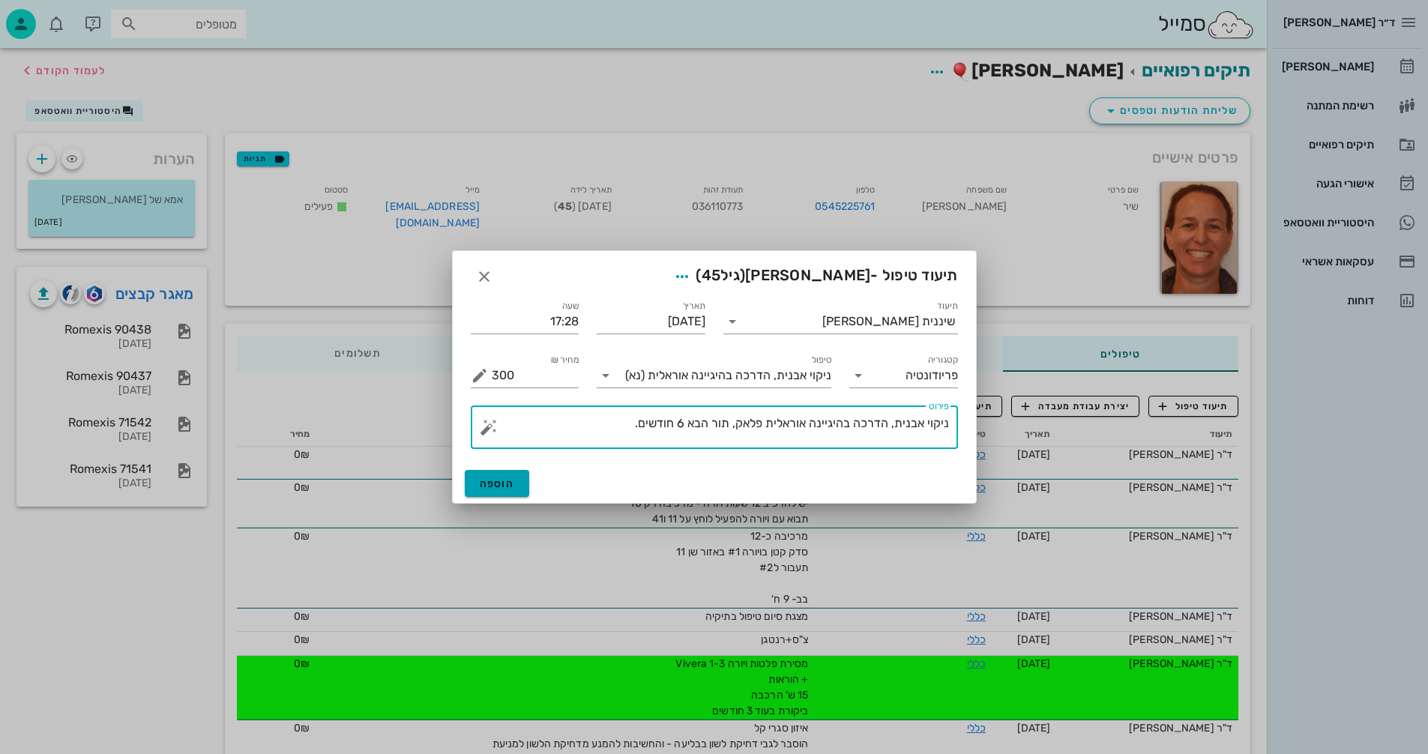
type textarea "ניקוי אבנית, הדרכה בהיגיינה אוראלית פלאק, תור הבא 6 חודשים."
click at [485, 481] on span "הוספה" at bounding box center [497, 484] width 35 height 13
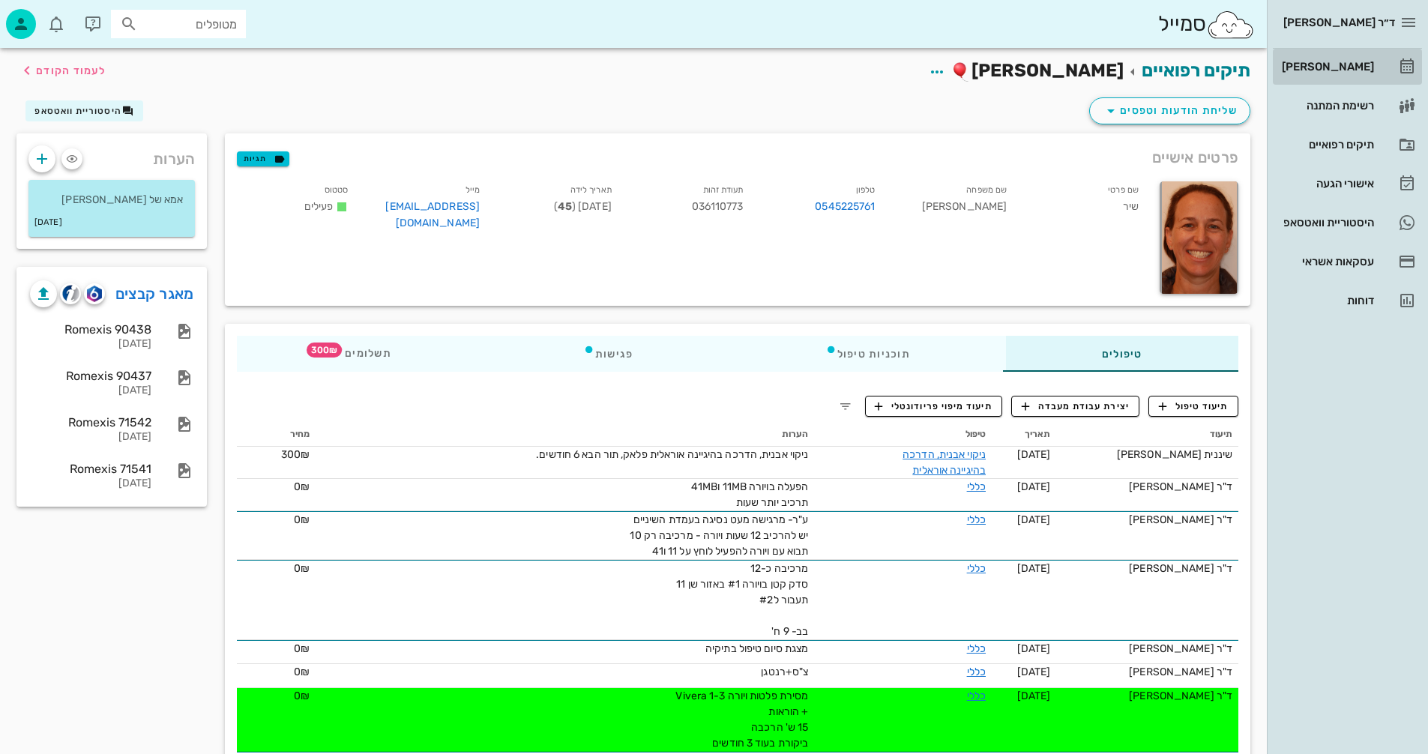
click at [1335, 61] on div "[PERSON_NAME]" at bounding box center [1326, 67] width 95 height 12
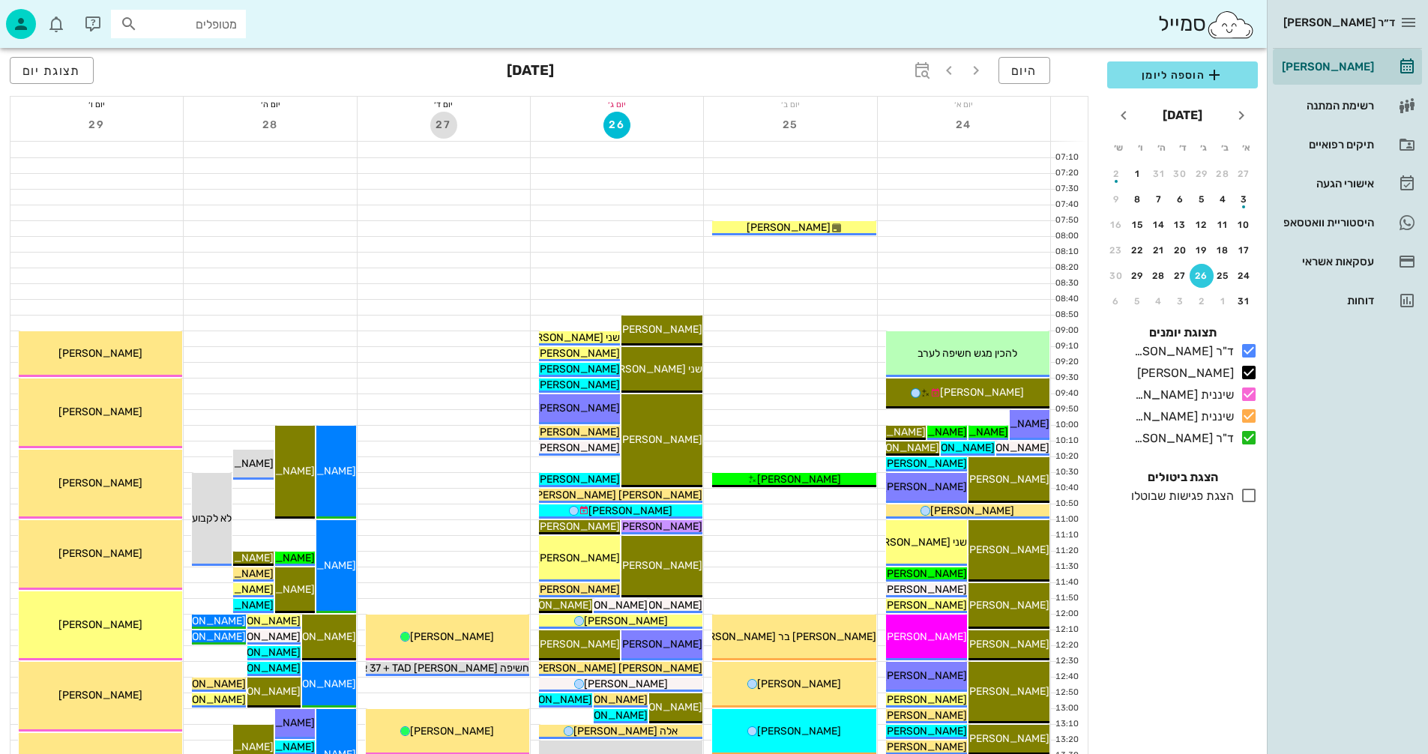
click at [438, 116] on button "27" at bounding box center [443, 125] width 27 height 27
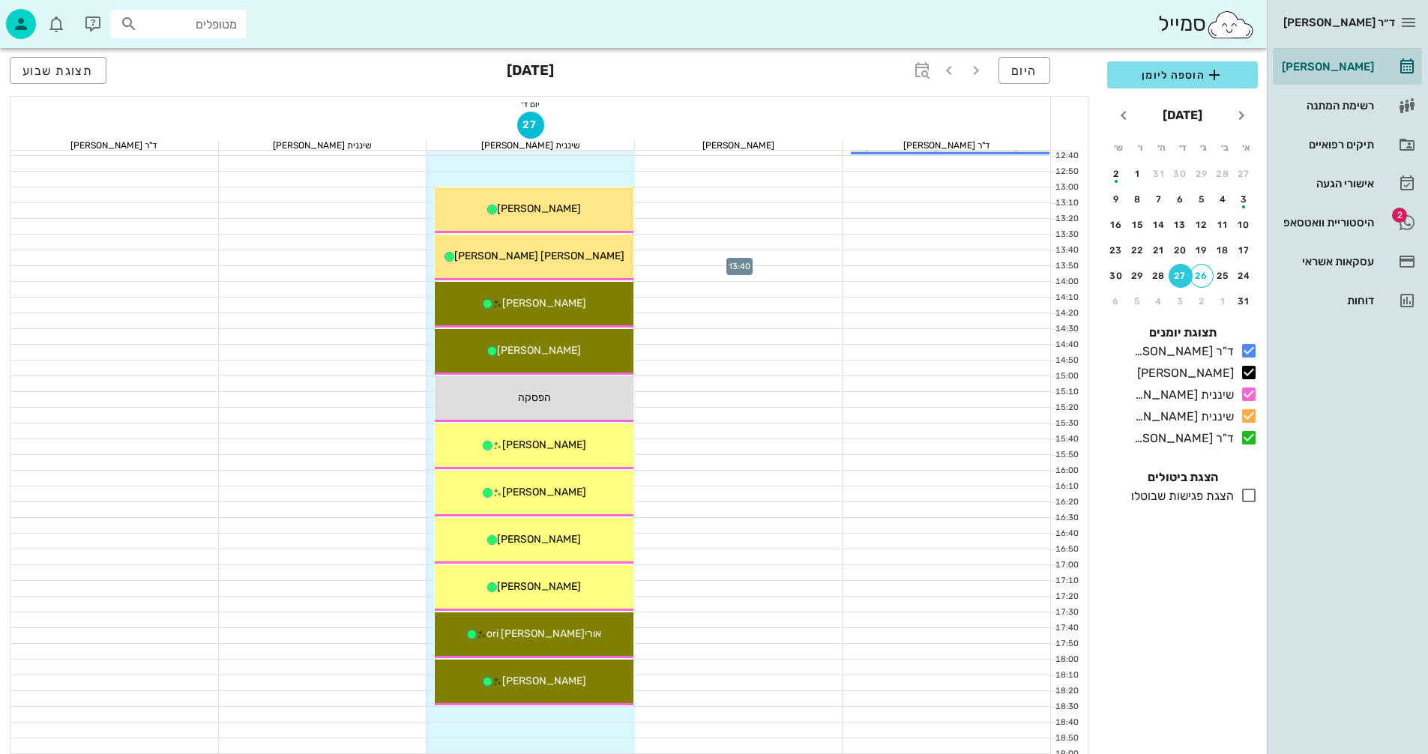
scroll to position [570, 0]
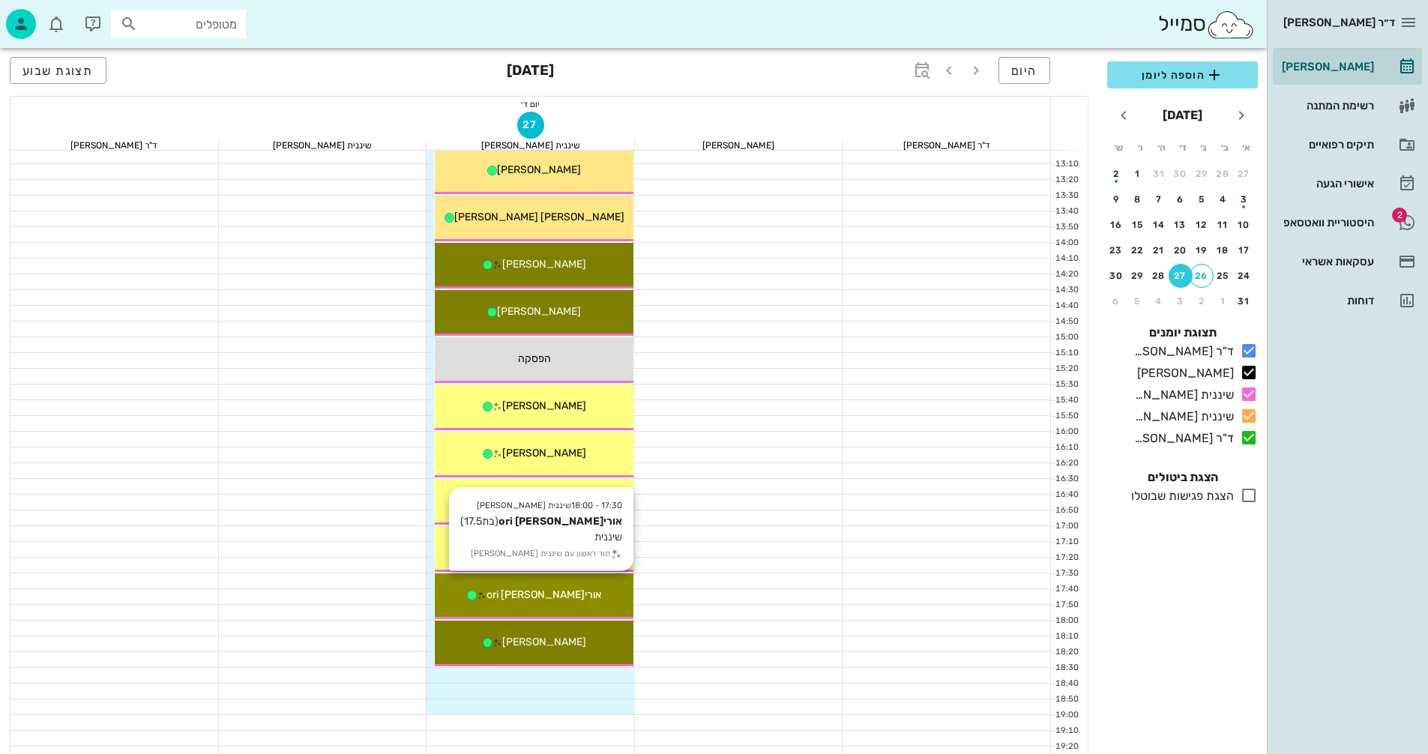
click at [562, 591] on span "אוריori [PERSON_NAME]" at bounding box center [544, 595] width 115 height 13
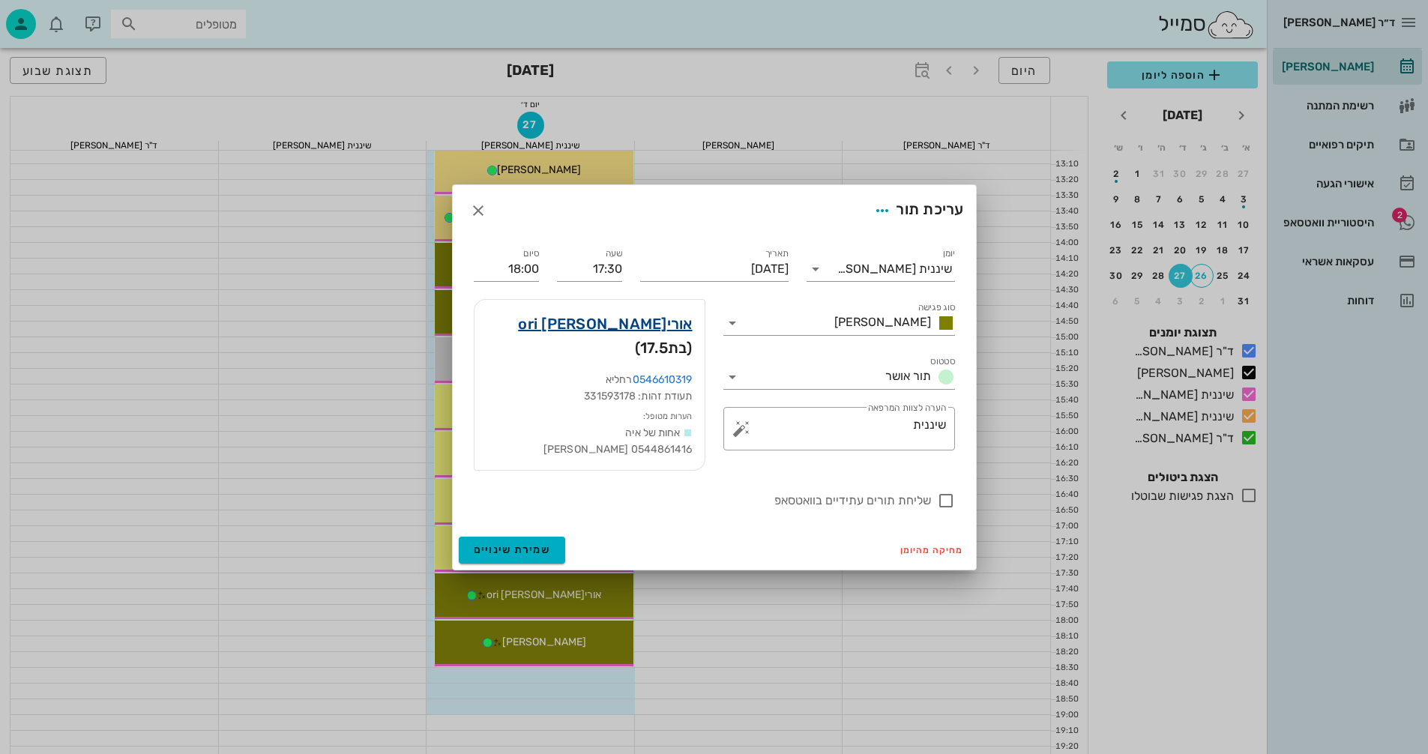
click at [667, 328] on link "אוריori [PERSON_NAME]" at bounding box center [605, 324] width 174 height 24
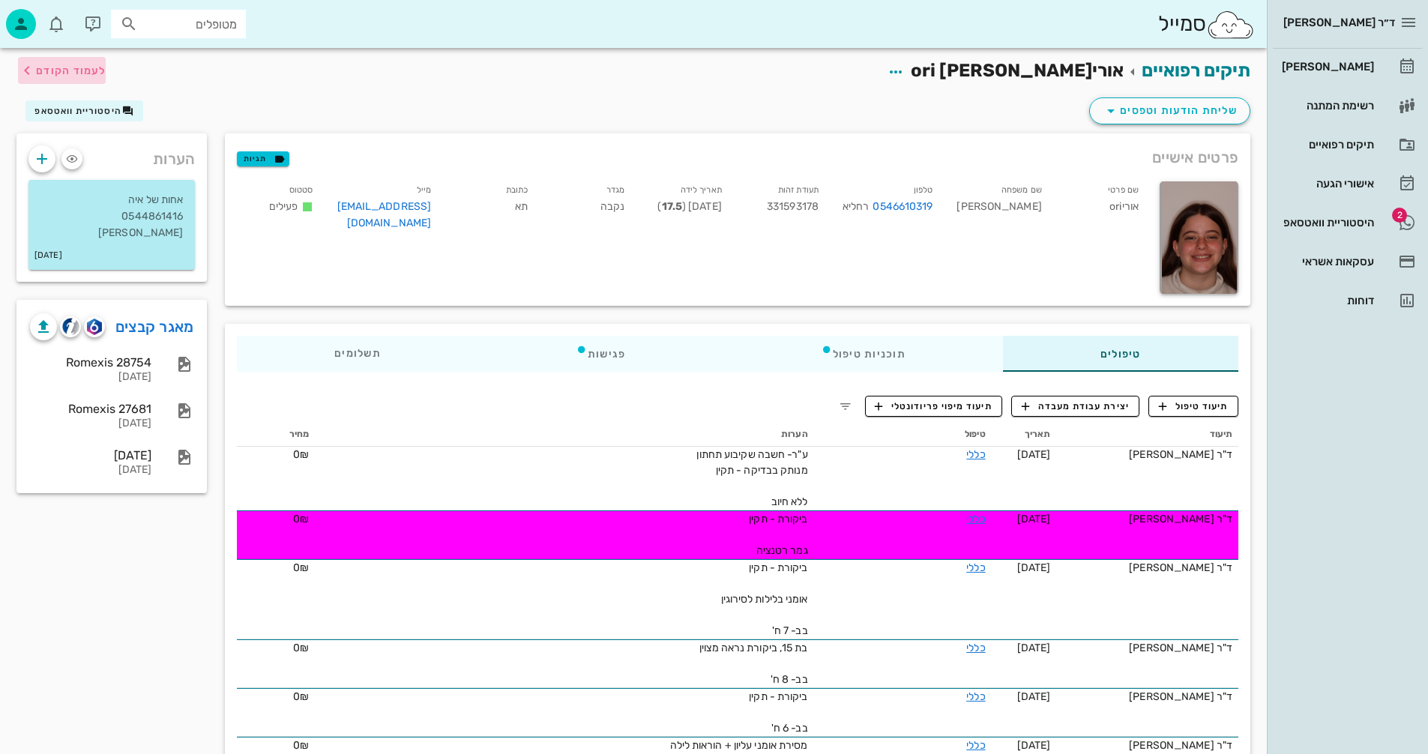
click at [41, 68] on span "לעמוד הקודם" at bounding box center [71, 70] width 70 height 13
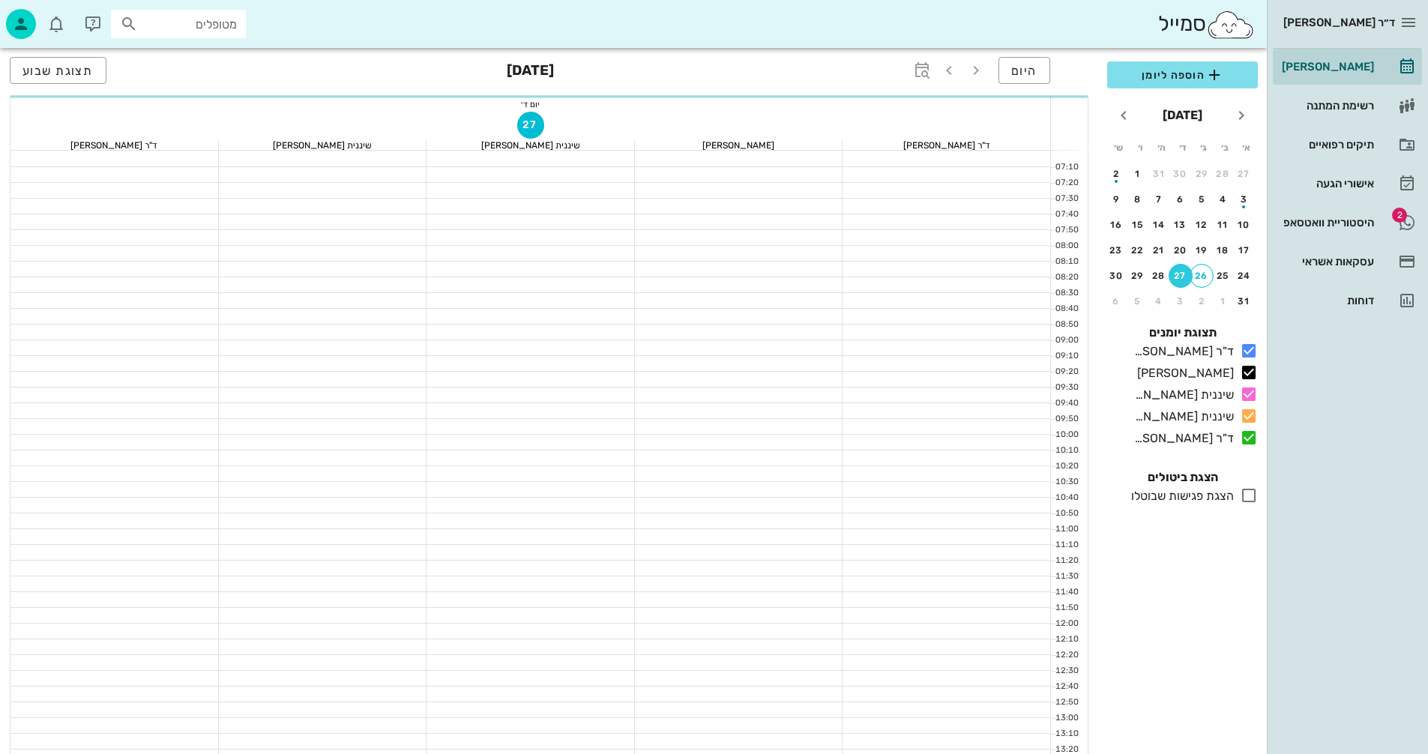
scroll to position [570, 0]
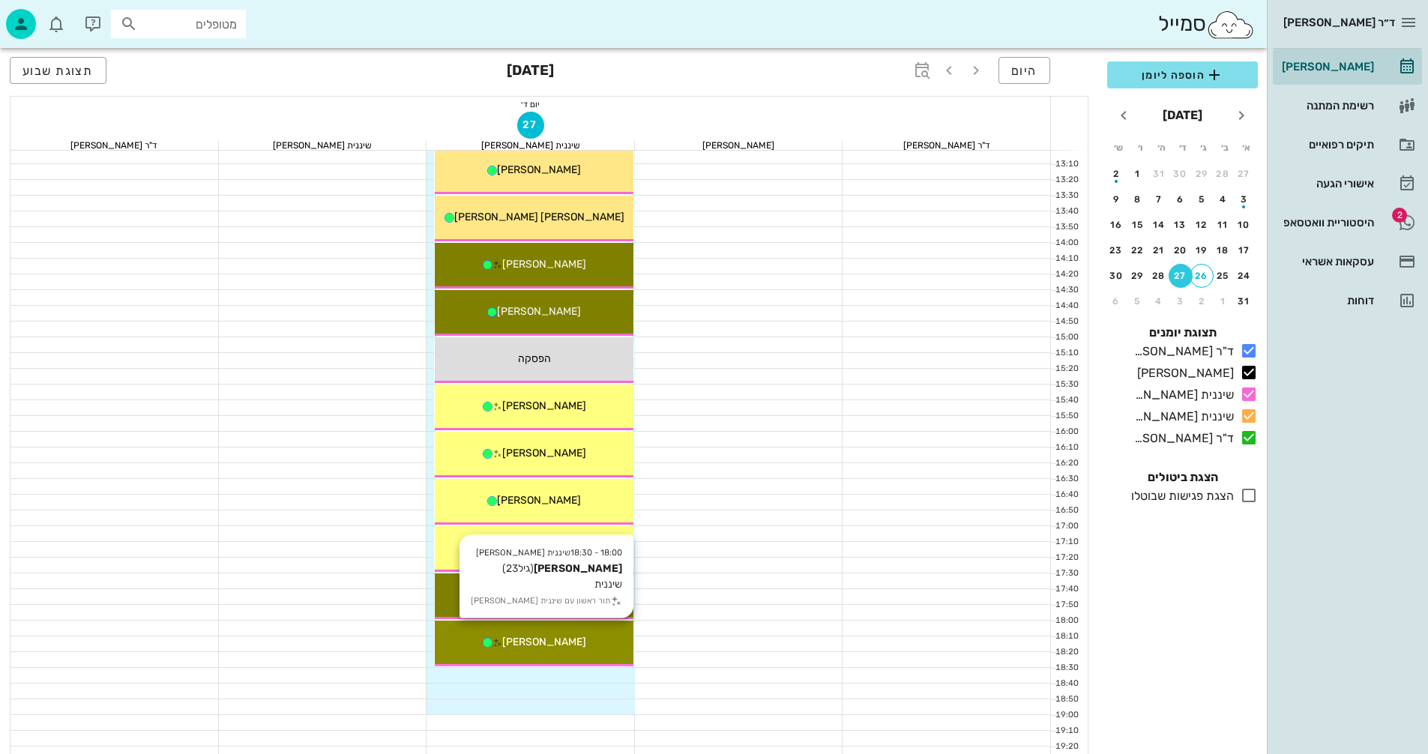
click at [559, 639] on span "[PERSON_NAME]" at bounding box center [544, 642] width 84 height 13
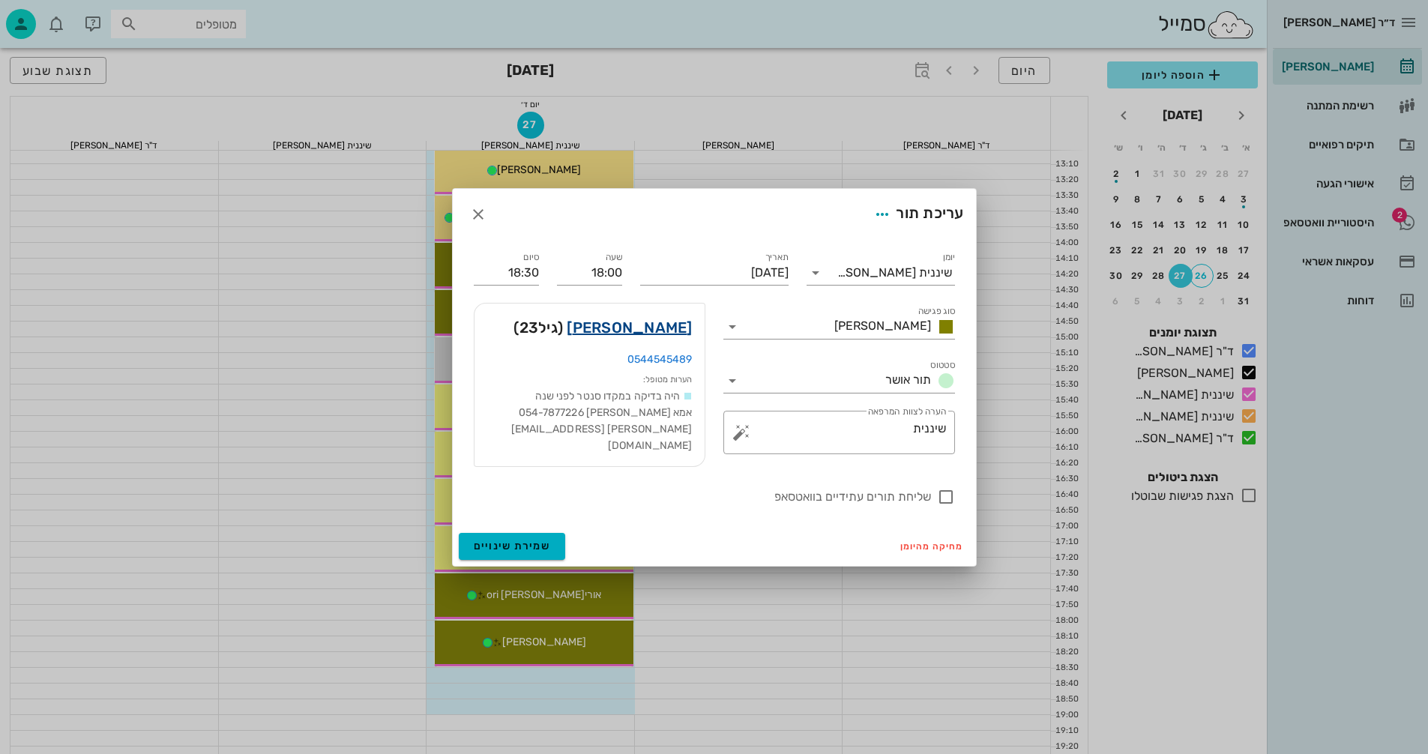
click at [676, 331] on link "[PERSON_NAME]" at bounding box center [629, 328] width 125 height 24
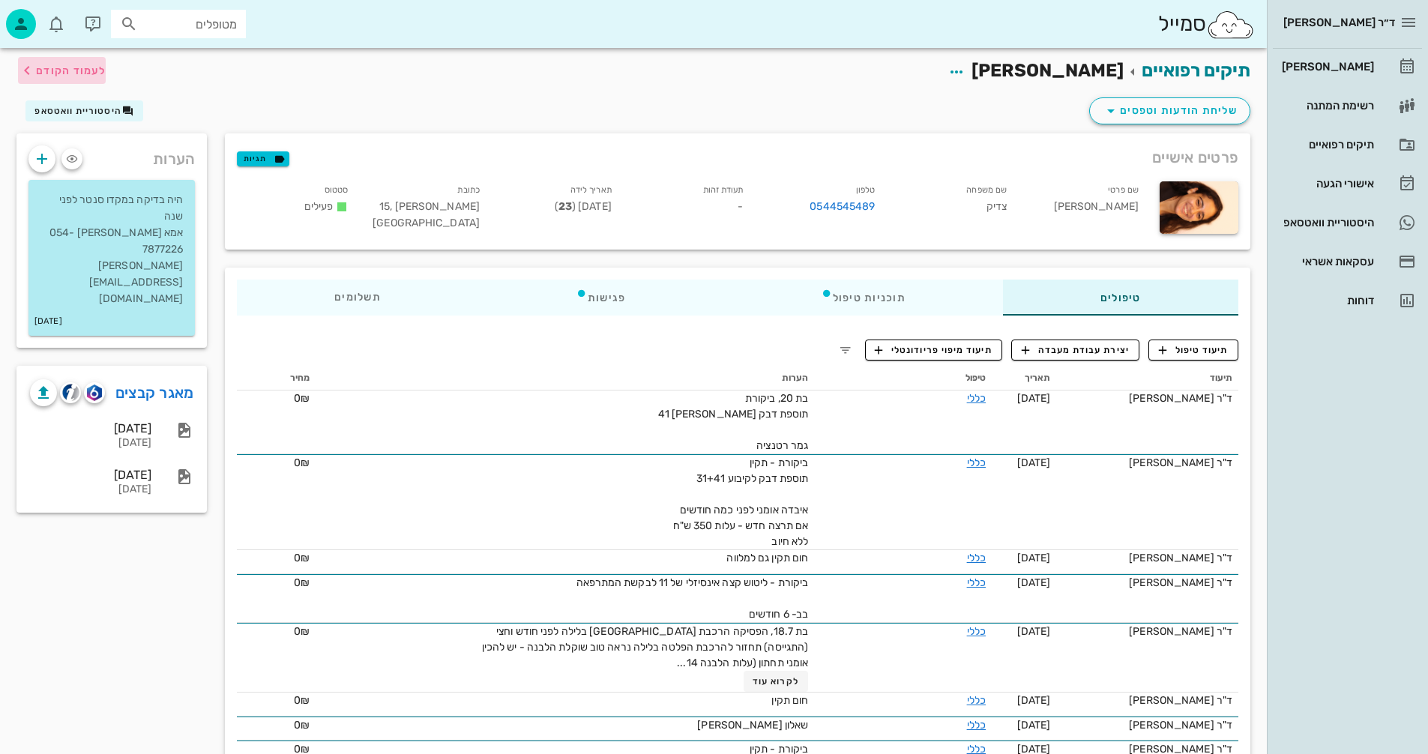
click at [78, 66] on span "לעמוד הקודם" at bounding box center [71, 70] width 70 height 13
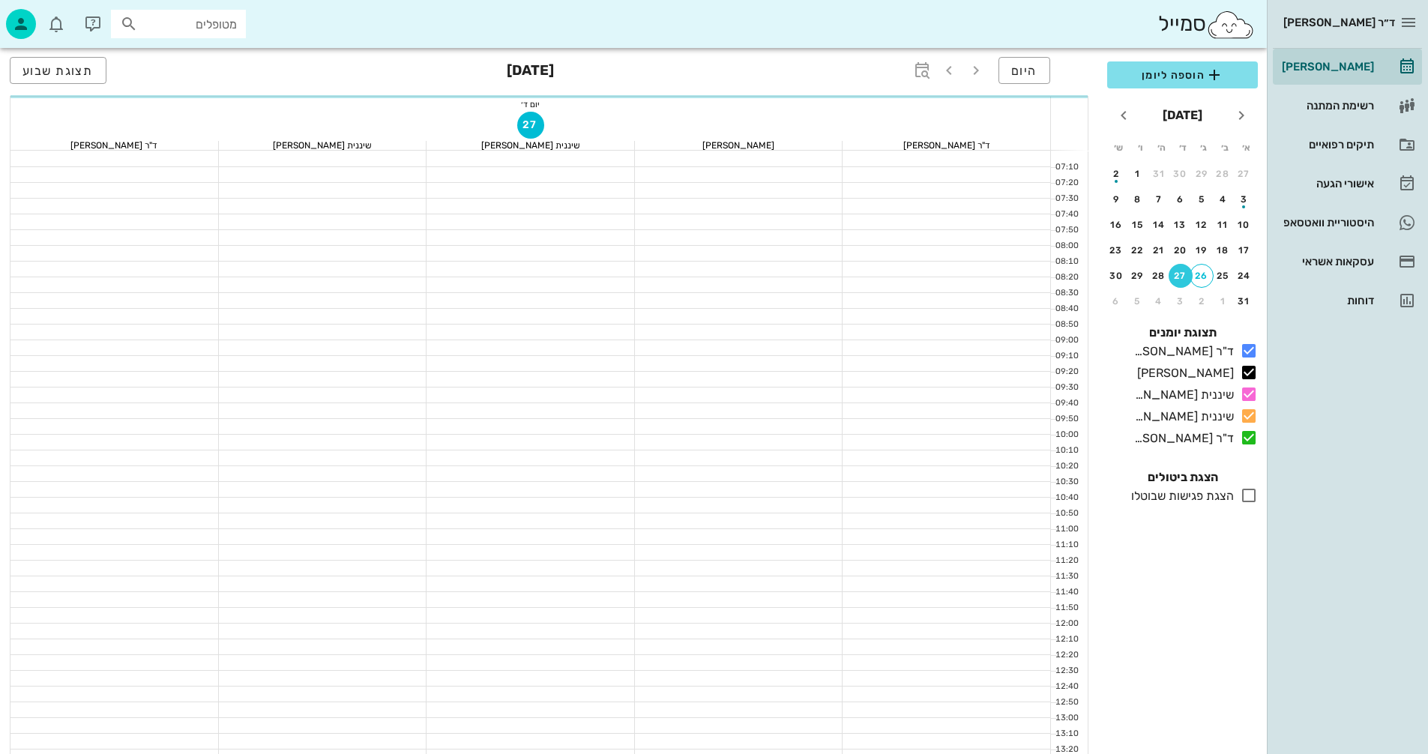
scroll to position [570, 0]
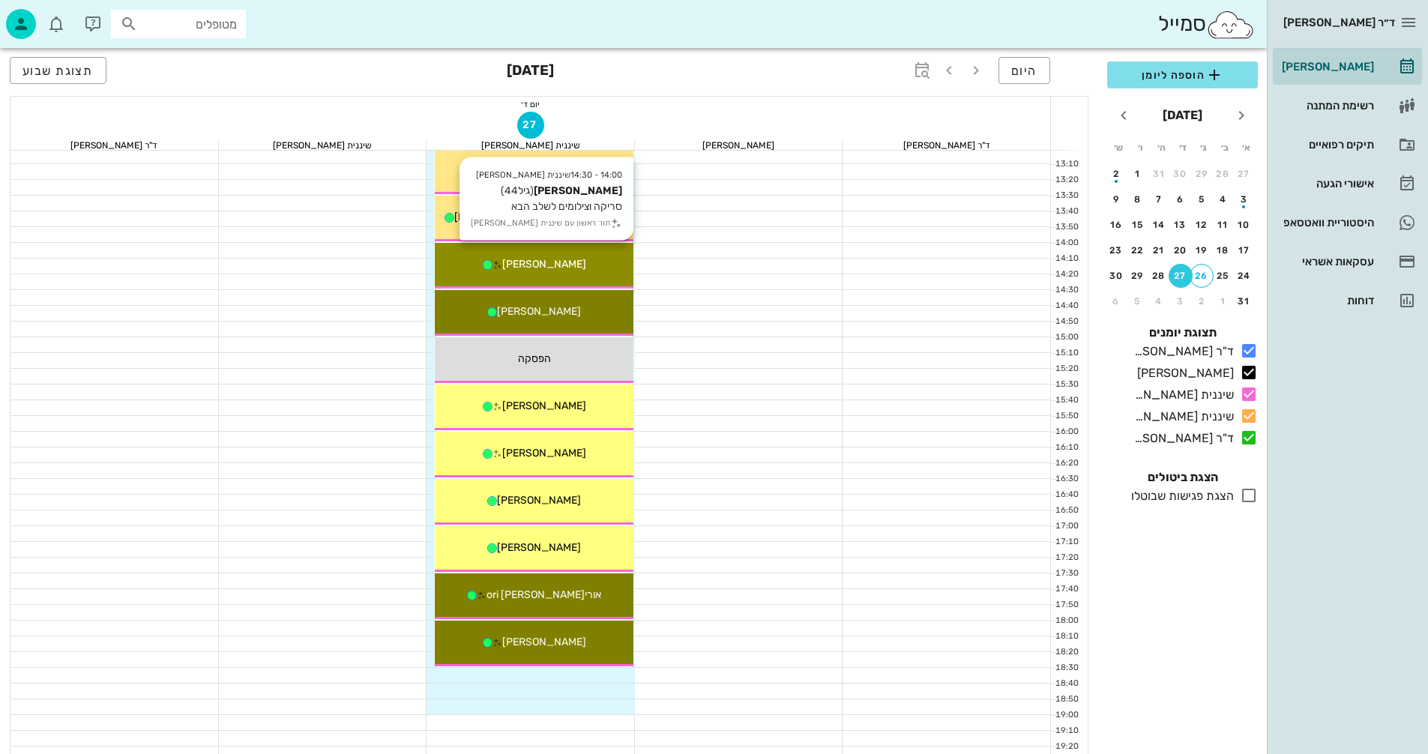
click at [598, 259] on div "[PERSON_NAME]" at bounding box center [534, 264] width 199 height 16
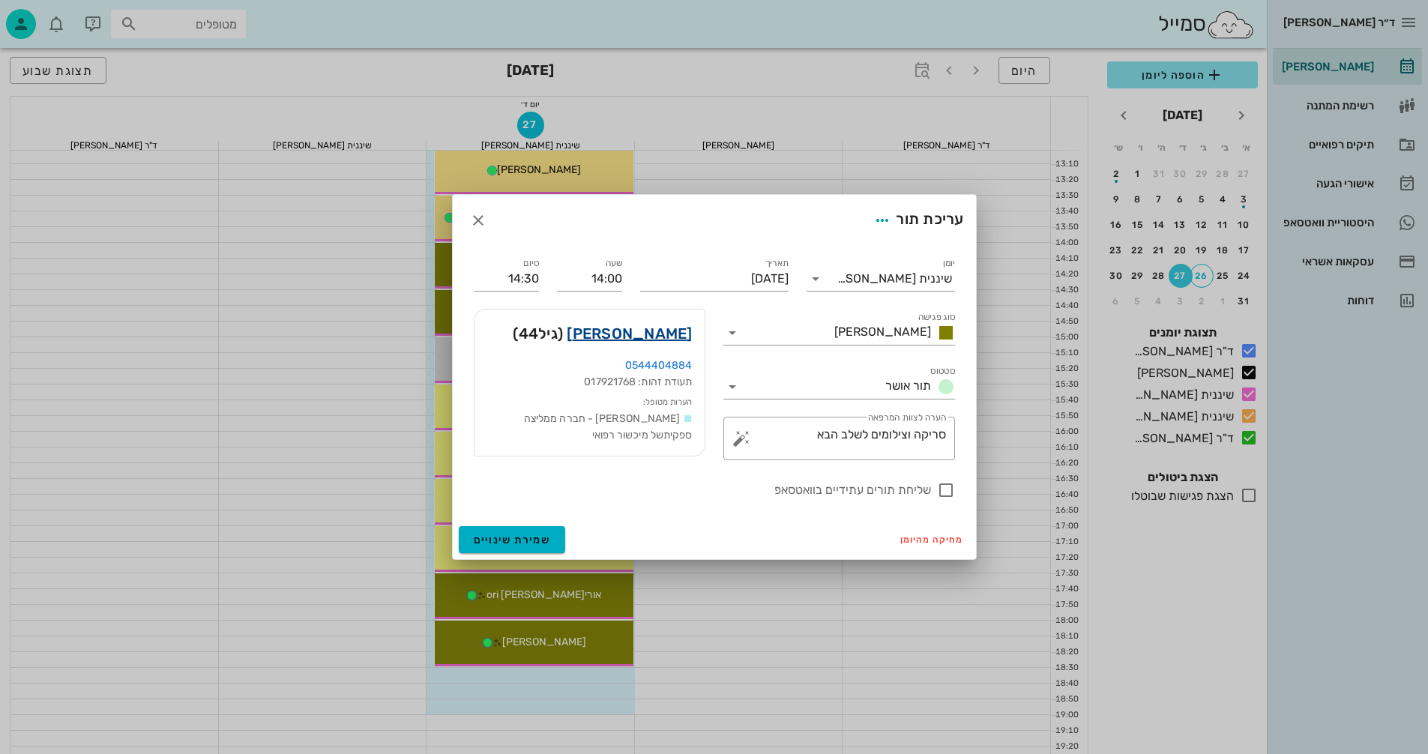
click at [663, 337] on link "[PERSON_NAME]" at bounding box center [629, 334] width 125 height 24
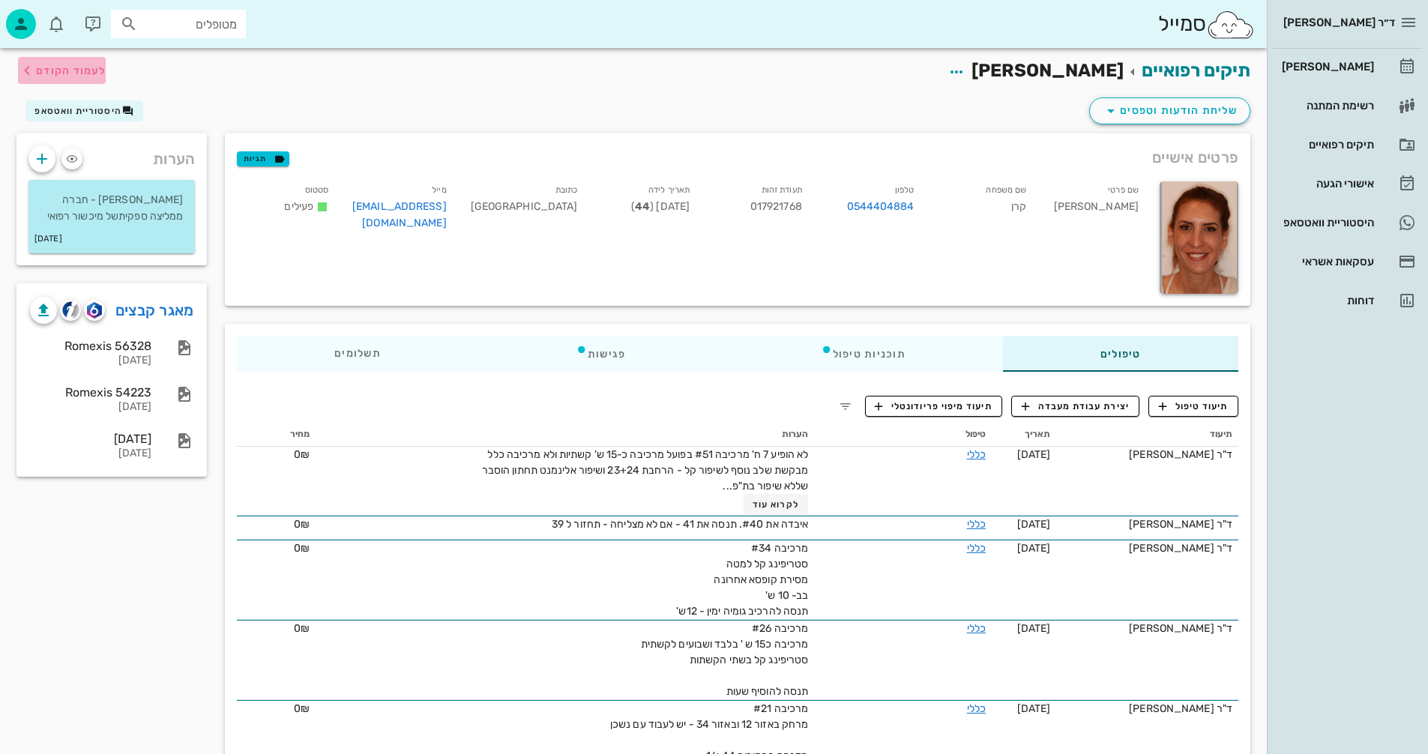
click at [29, 73] on icon "button" at bounding box center [27, 70] width 18 height 18
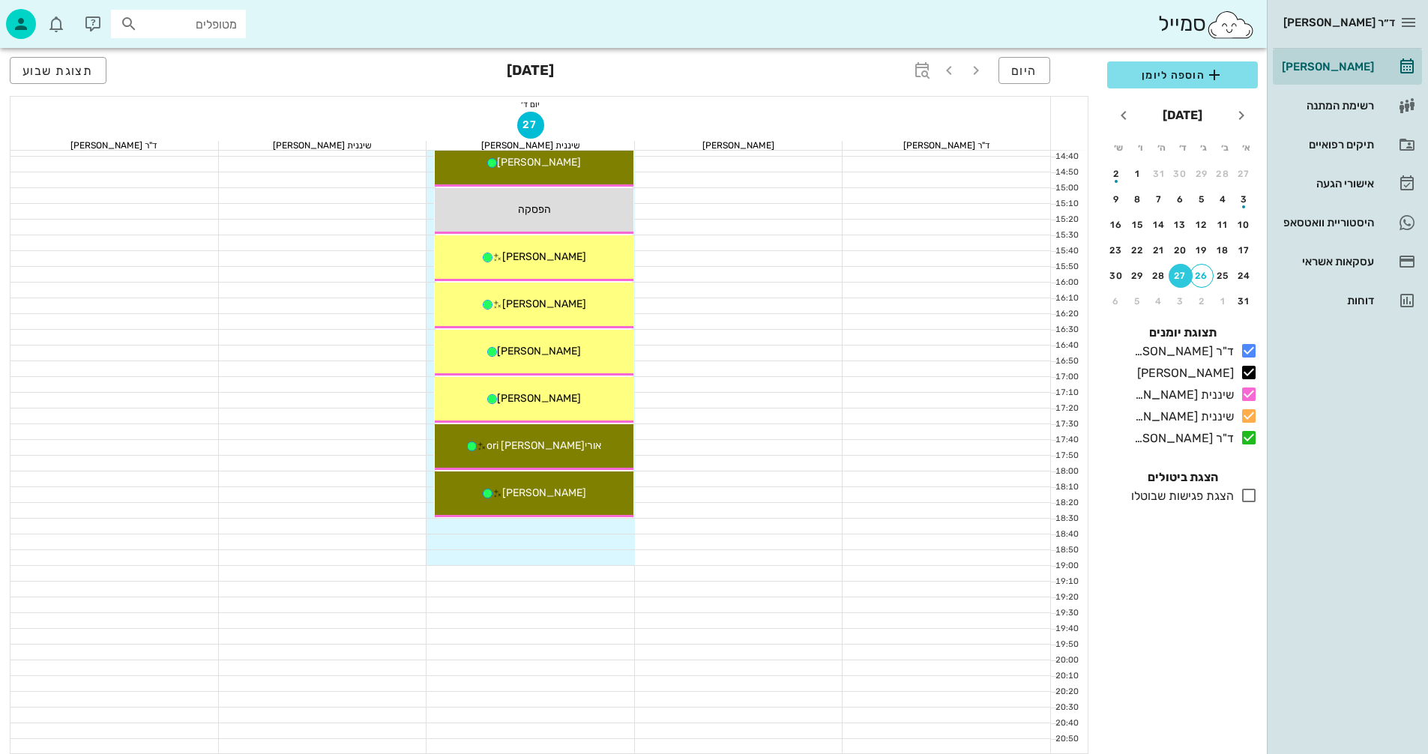
scroll to position [720, 0]
click at [1251, 348] on icon at bounding box center [1249, 351] width 18 height 18
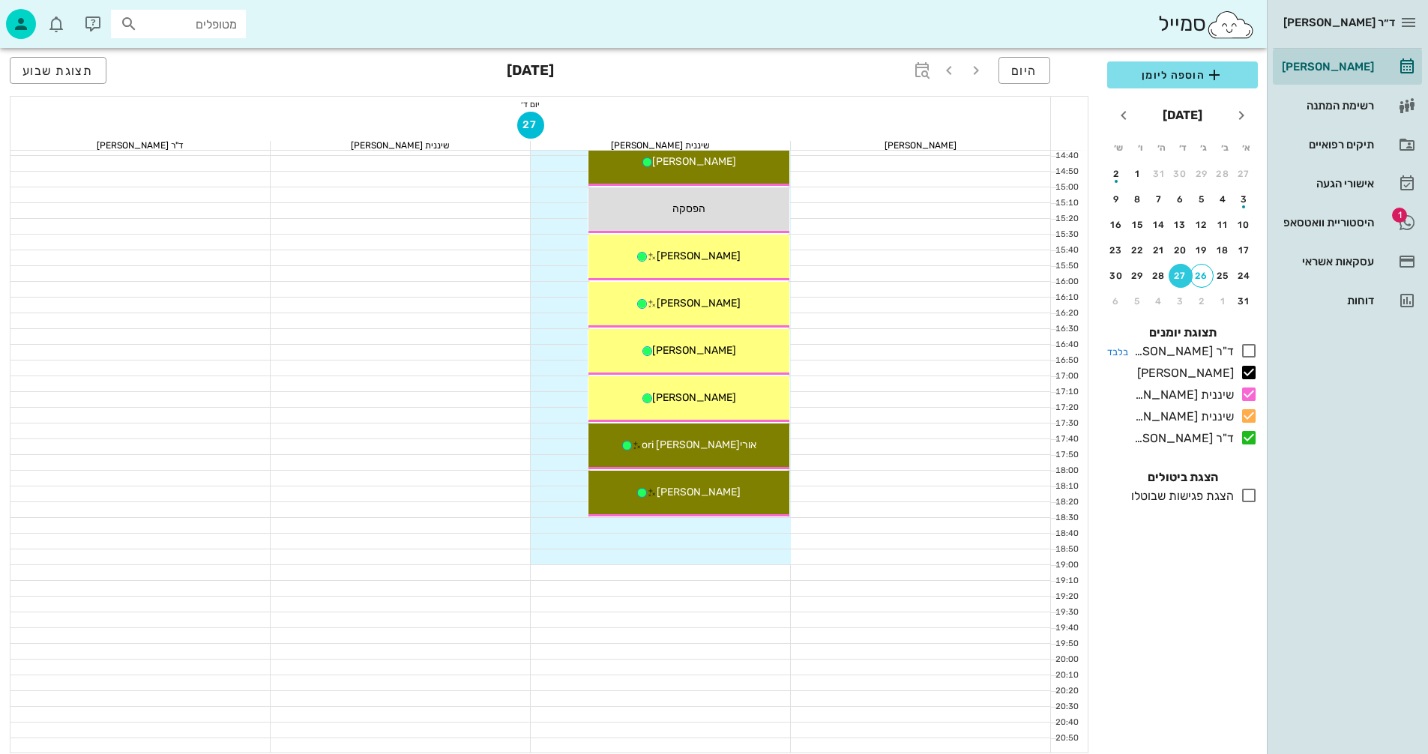
click at [1251, 348] on icon at bounding box center [1249, 351] width 18 height 18
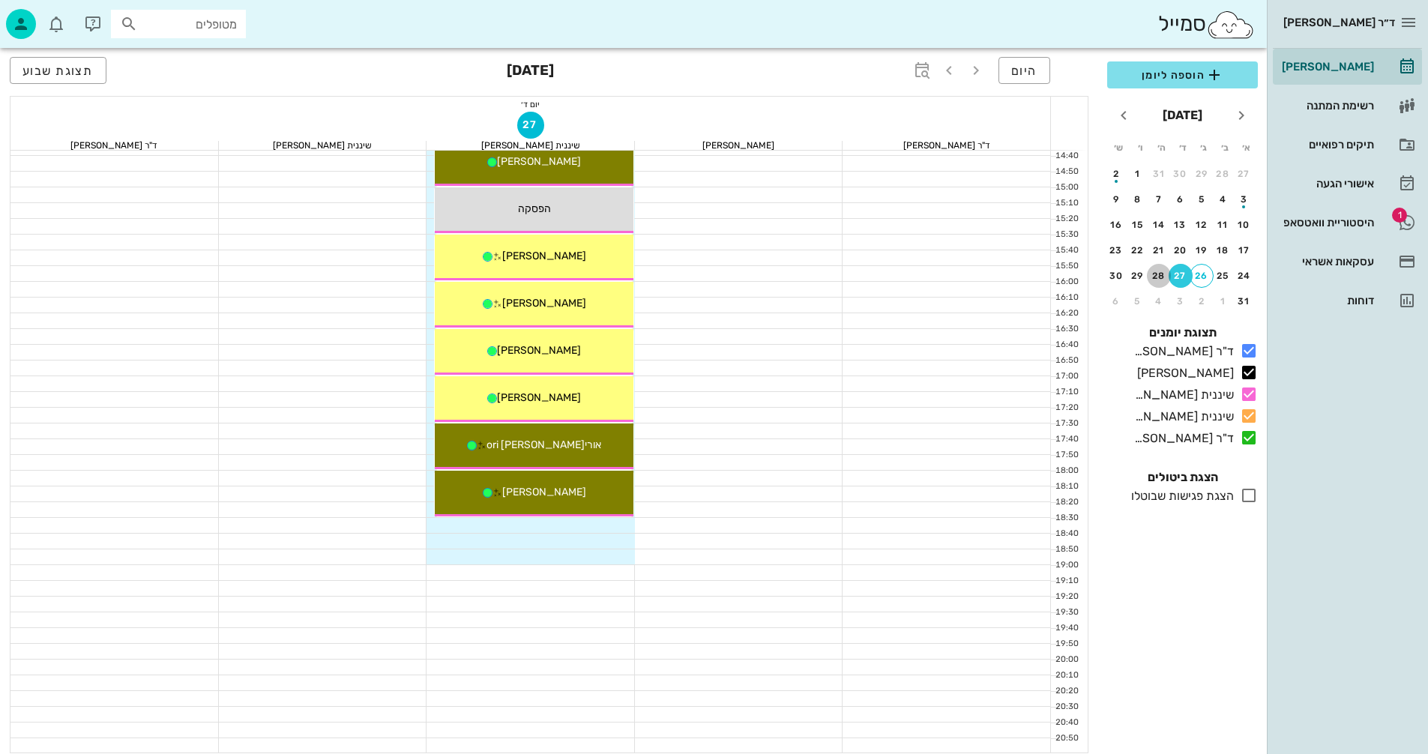
click at [1157, 276] on div "28" at bounding box center [1159, 276] width 24 height 10
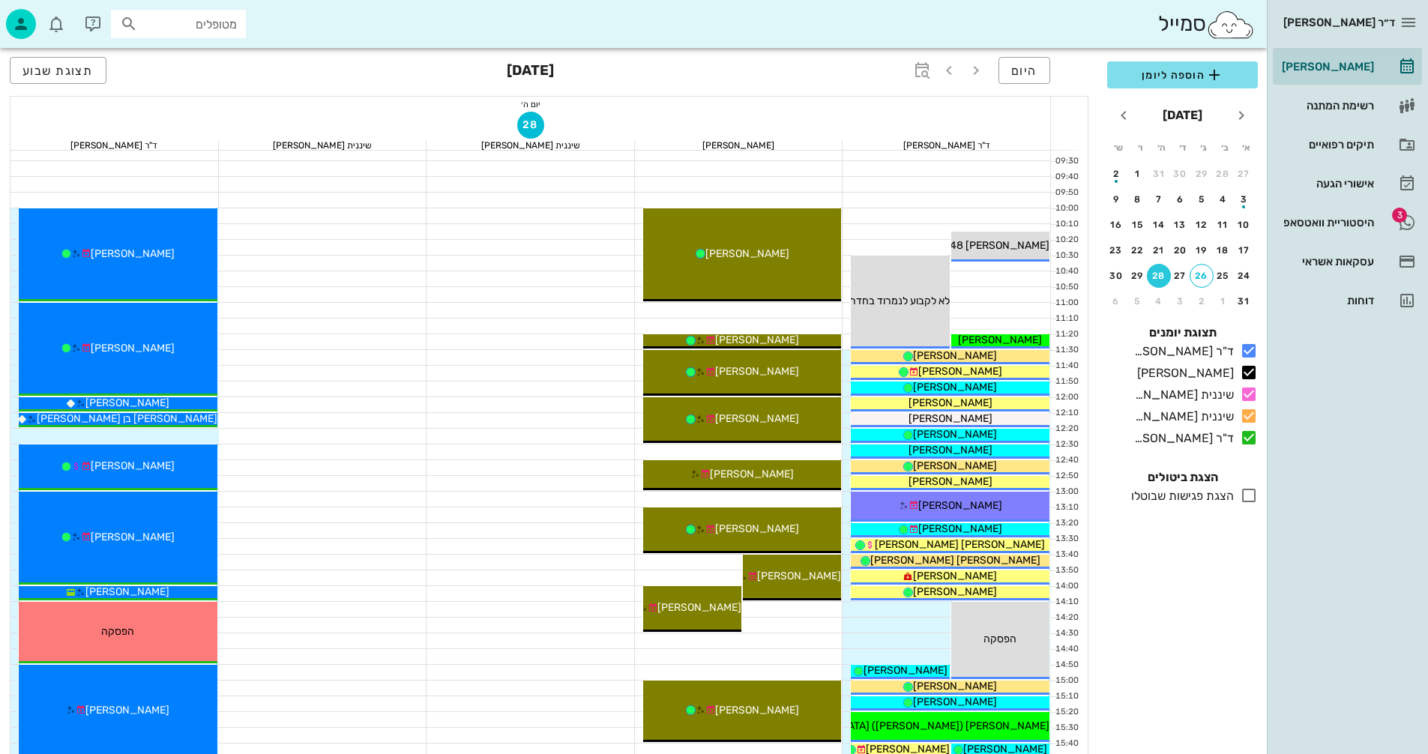
scroll to position [225, 0]
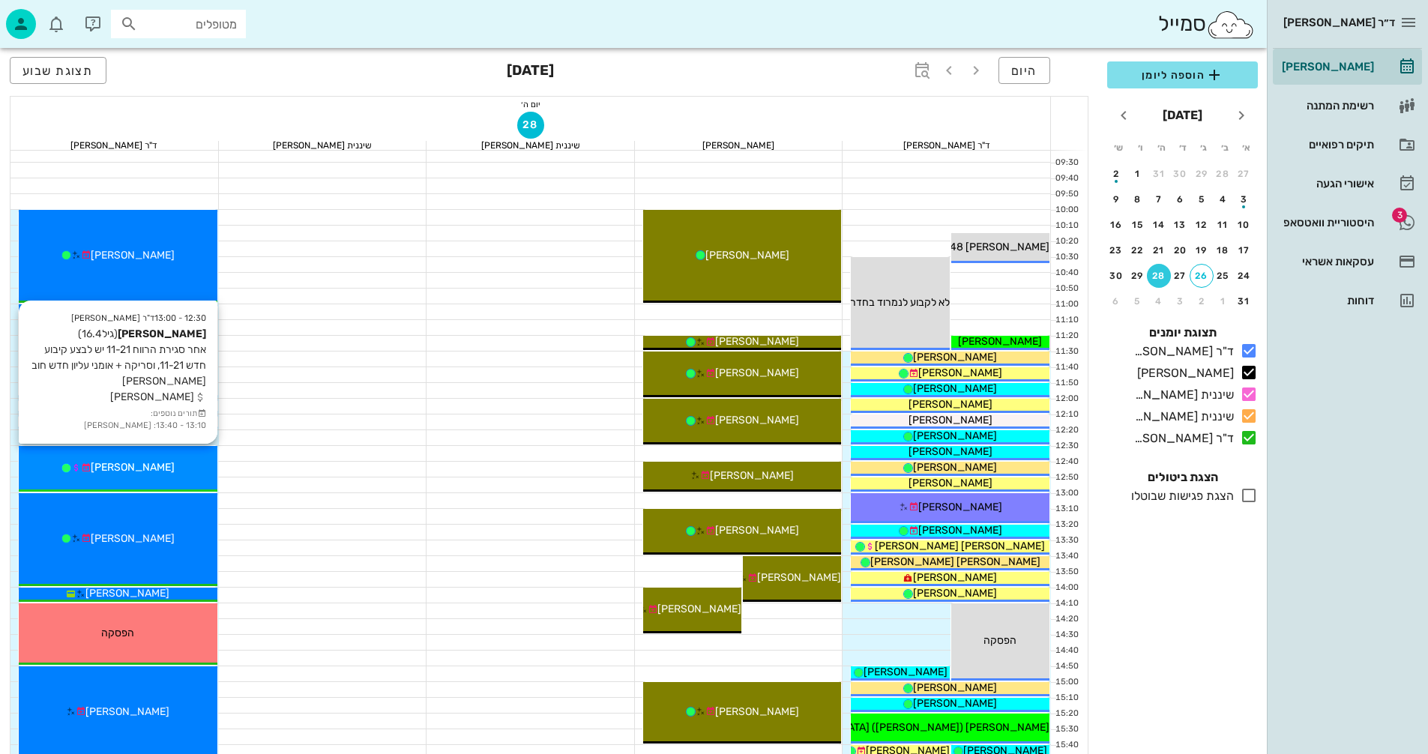
click at [175, 473] on div "[PERSON_NAME]" at bounding box center [118, 468] width 199 height 16
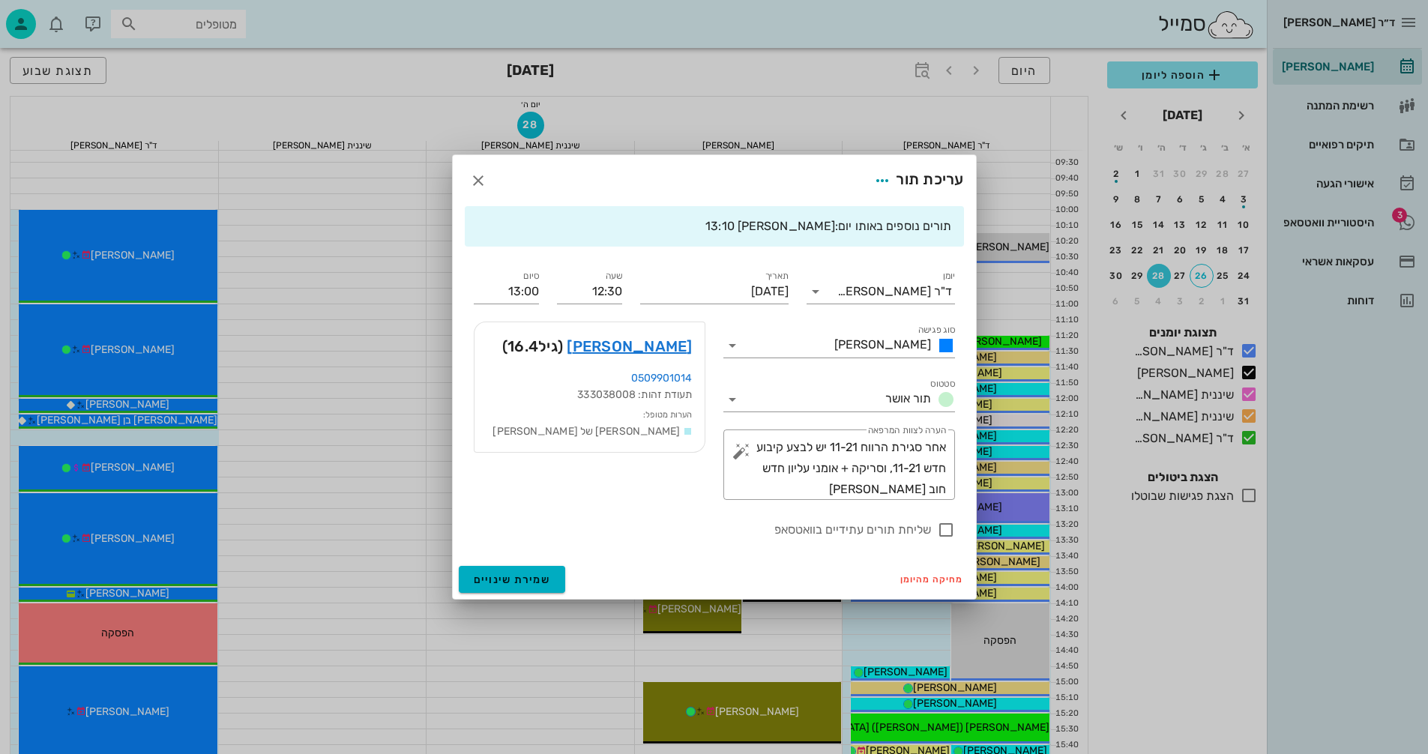
click at [386, 274] on div at bounding box center [714, 377] width 1428 height 754
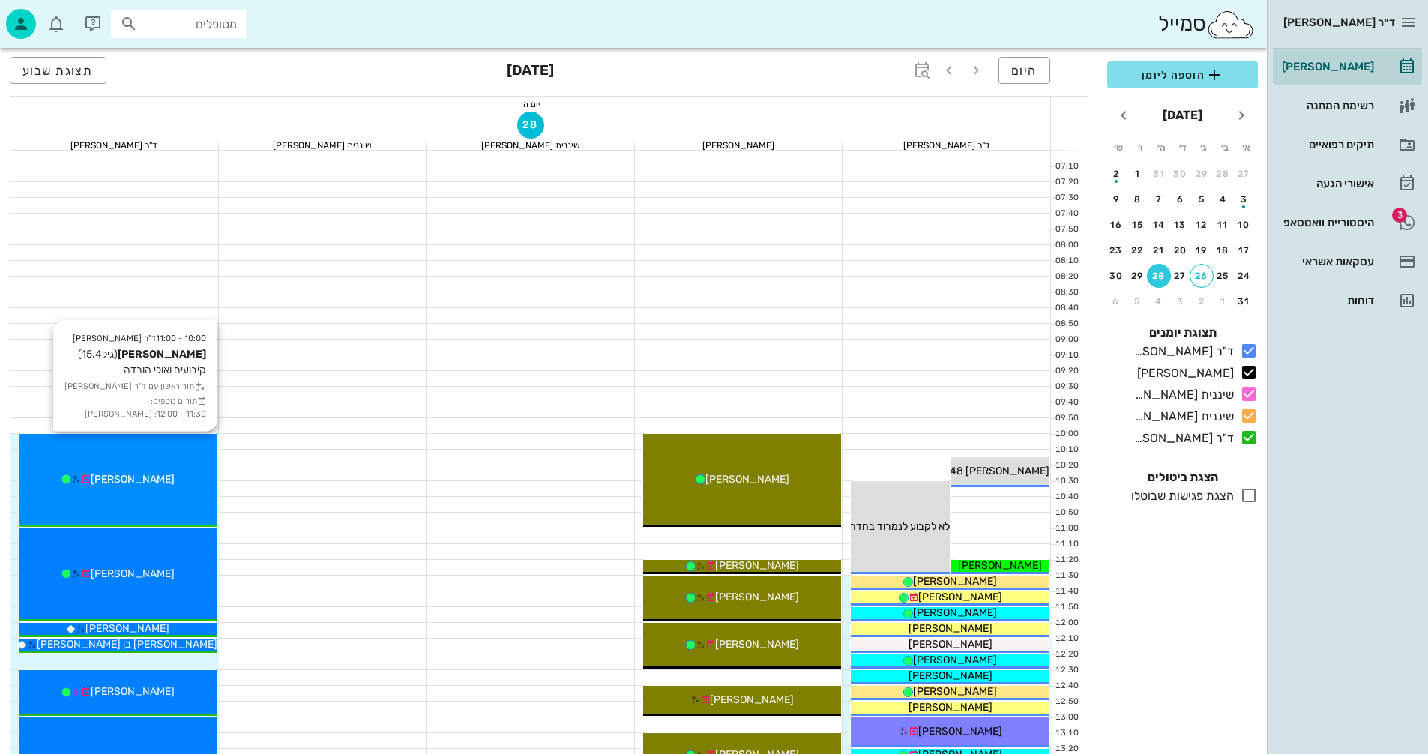
scroll to position [0, 0]
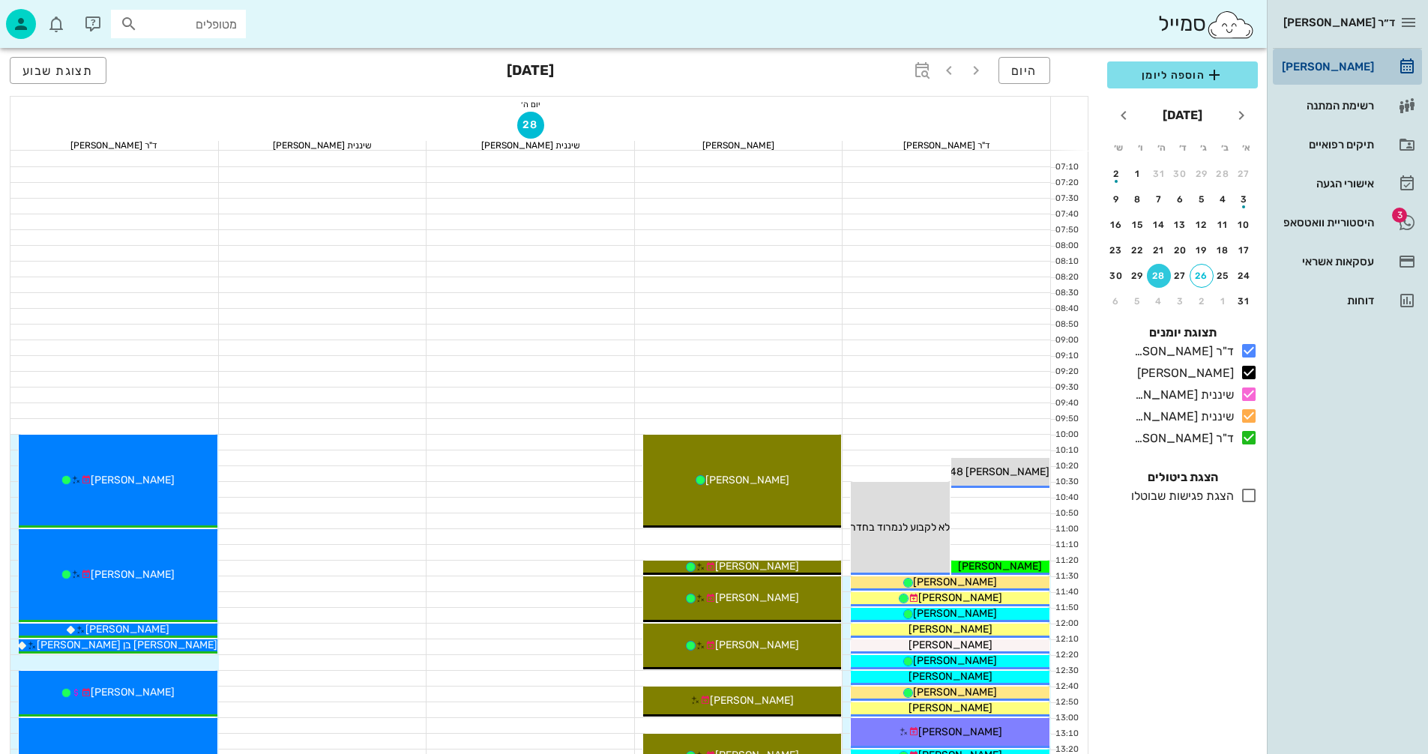
click at [1362, 67] on div "[PERSON_NAME]" at bounding box center [1326, 67] width 95 height 12
